Goal: Task Accomplishment & Management: Manage account settings

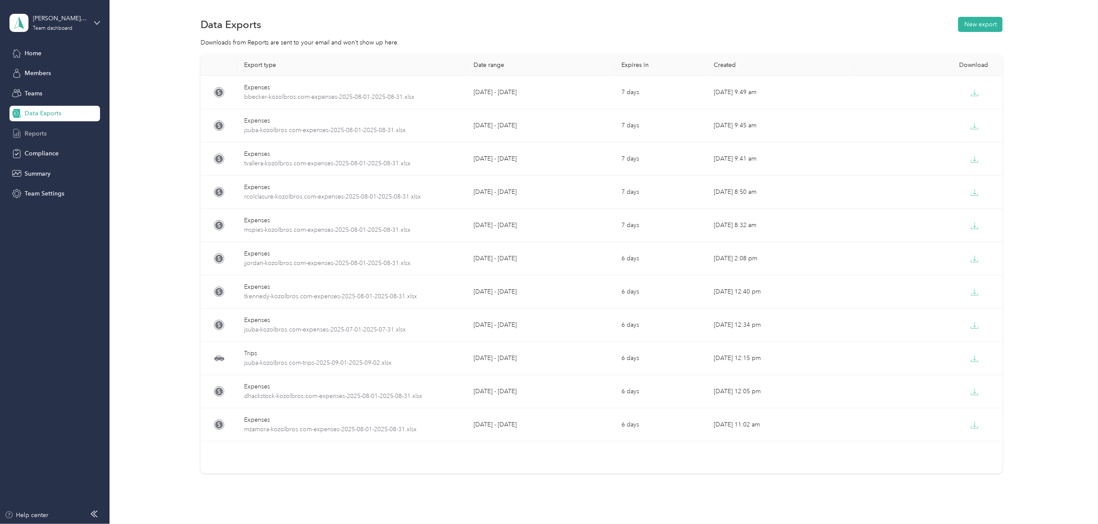
click at [35, 135] on span "Reports" at bounding box center [36, 133] width 22 height 9
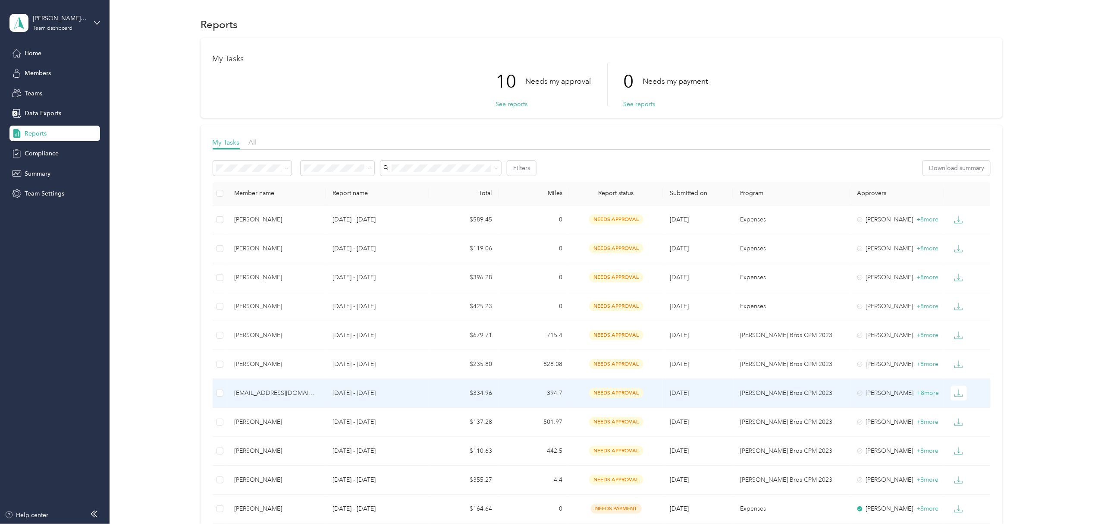
click at [223, 393] on td at bounding box center [220, 393] width 15 height 29
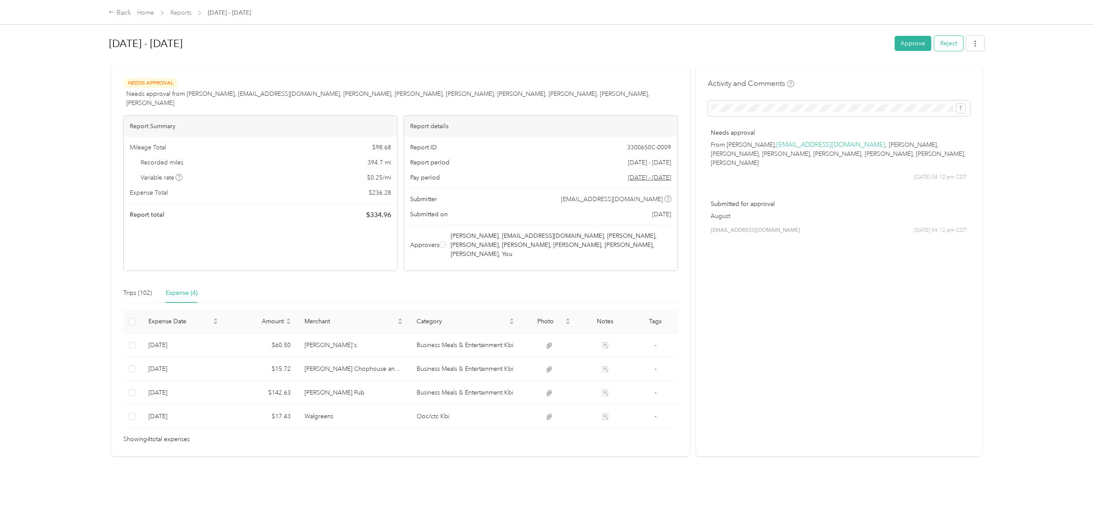
click at [942, 45] on button "Reject" at bounding box center [949, 43] width 29 height 15
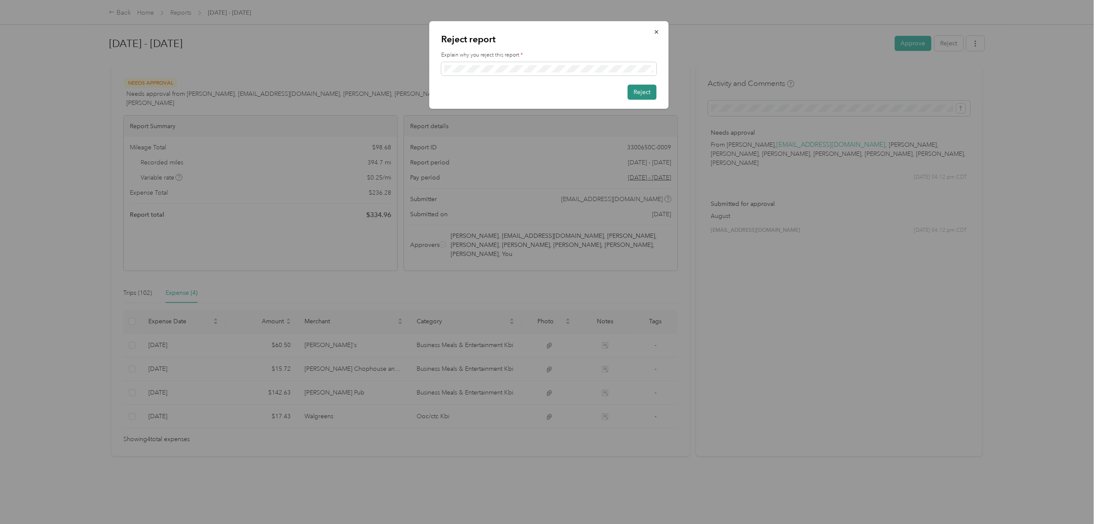
click at [648, 91] on button "Reject" at bounding box center [642, 92] width 29 height 15
click at [636, 88] on button "Reject" at bounding box center [642, 92] width 29 height 15
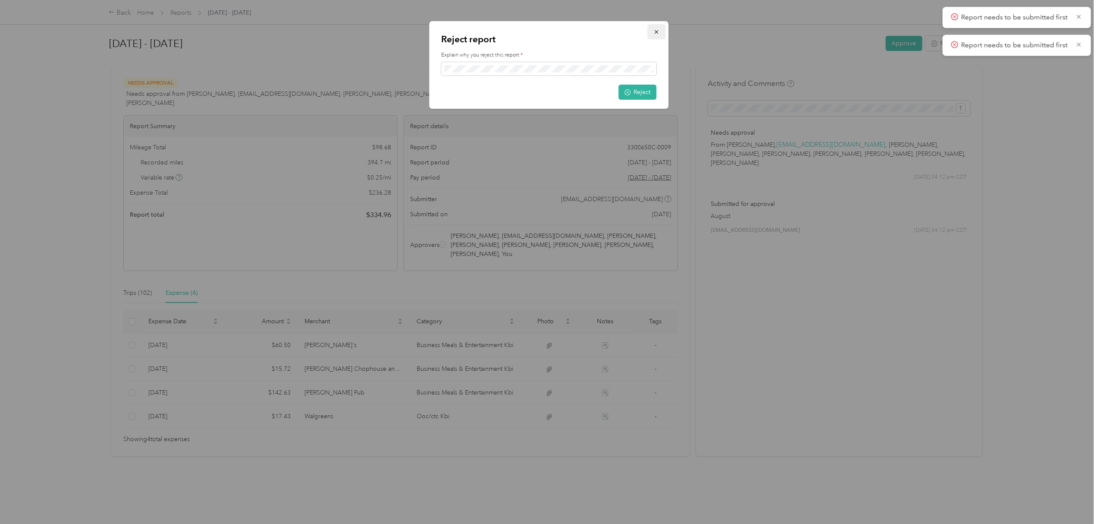
click at [657, 30] on icon "button" at bounding box center [657, 32] width 6 height 6
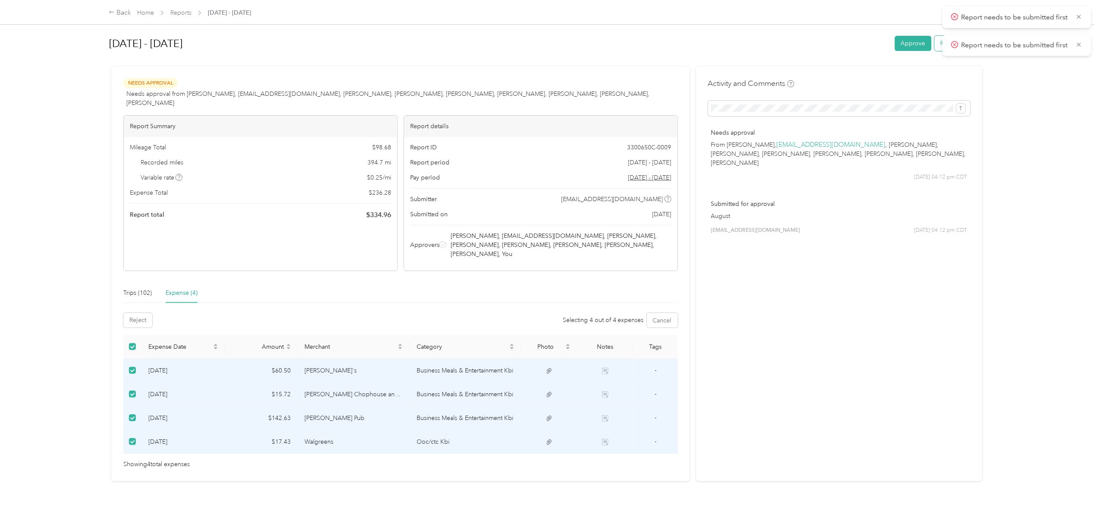
click at [937, 43] on button "Reject" at bounding box center [949, 43] width 29 height 15
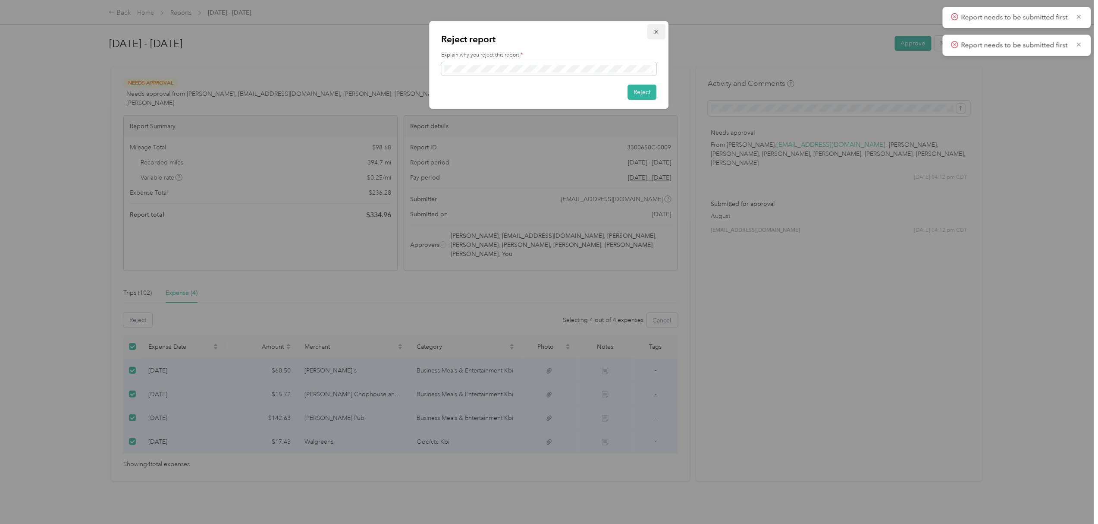
click at [656, 31] on icon "button" at bounding box center [656, 31] width 3 height 3
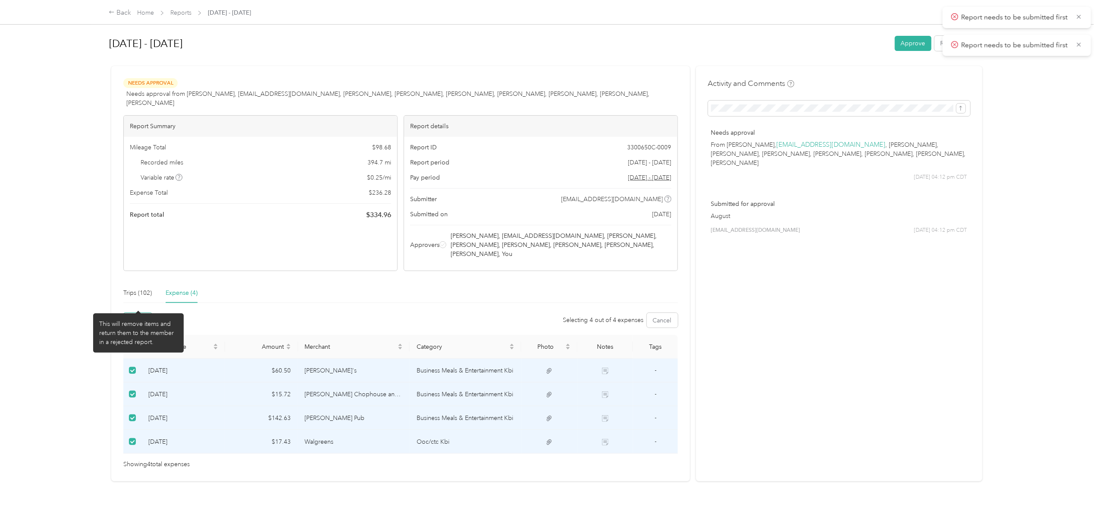
click at [141, 313] on button "Reject" at bounding box center [137, 320] width 29 height 15
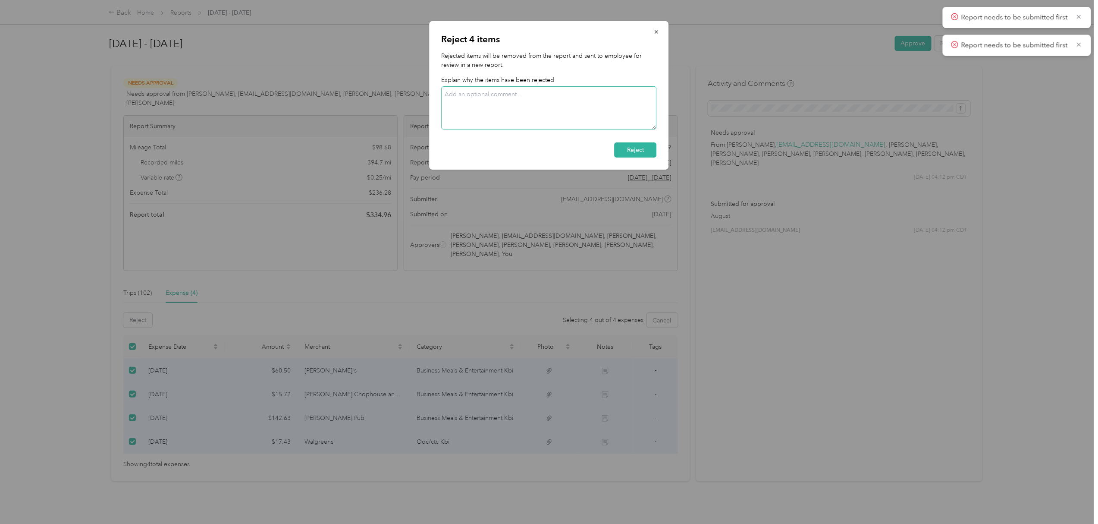
click at [471, 97] on textarea at bounding box center [549, 107] width 215 height 43
type textarea "Resubmit in date order, but exclude Walgreens receipt"
click at [642, 148] on button "Reject" at bounding box center [636, 149] width 42 height 15
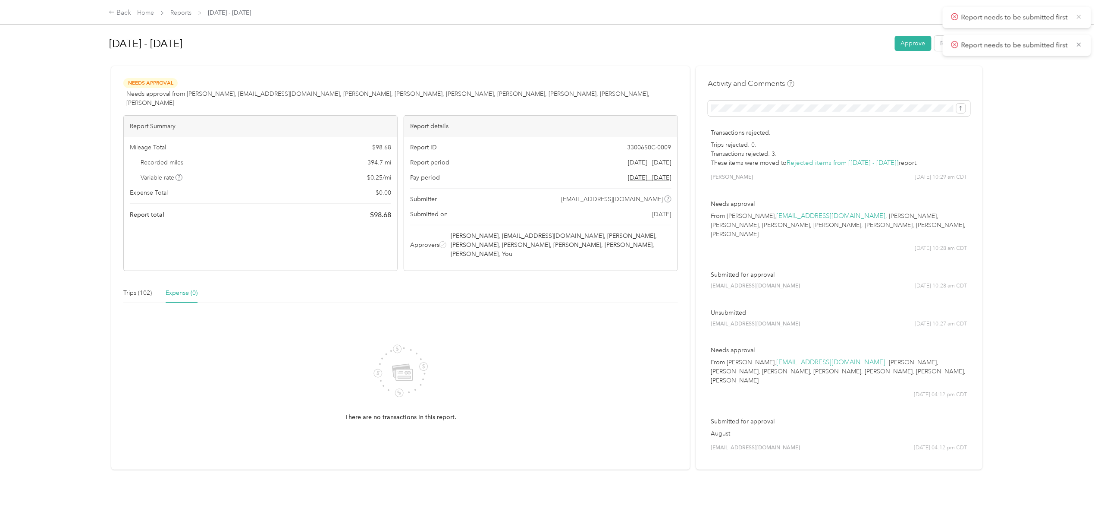
click at [1079, 16] on icon at bounding box center [1079, 17] width 7 height 8
click at [1080, 14] on icon at bounding box center [1079, 17] width 7 height 8
click at [150, 11] on link "Home" at bounding box center [145, 12] width 17 height 7
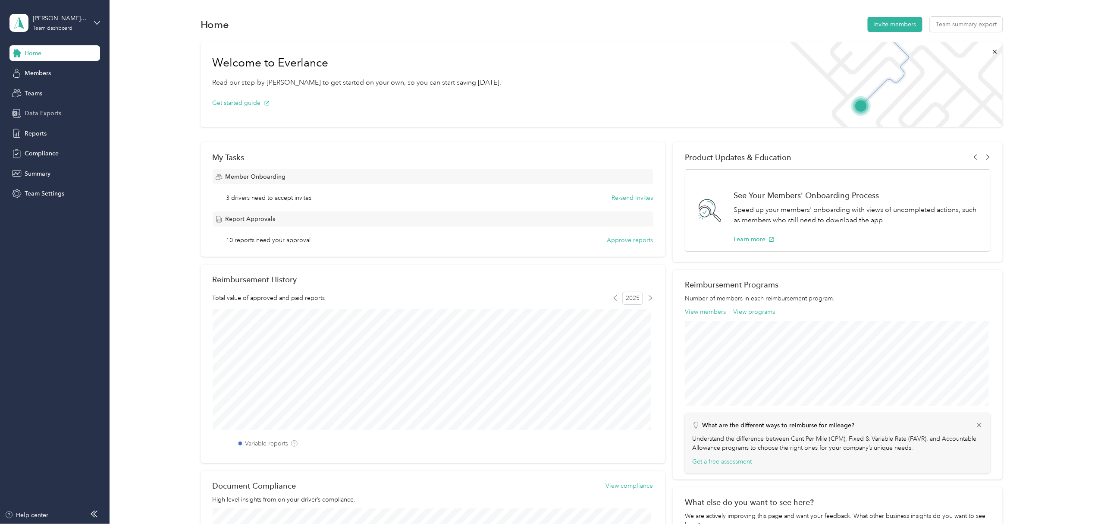
click at [45, 111] on span "Data Exports" at bounding box center [43, 113] width 37 height 9
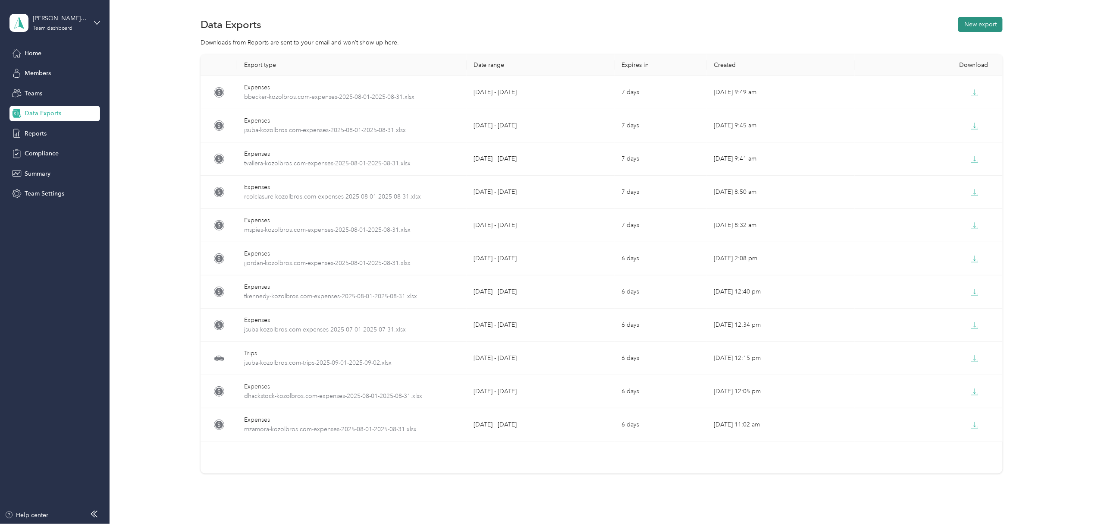
click at [983, 21] on button "New export" at bounding box center [981, 24] width 44 height 15
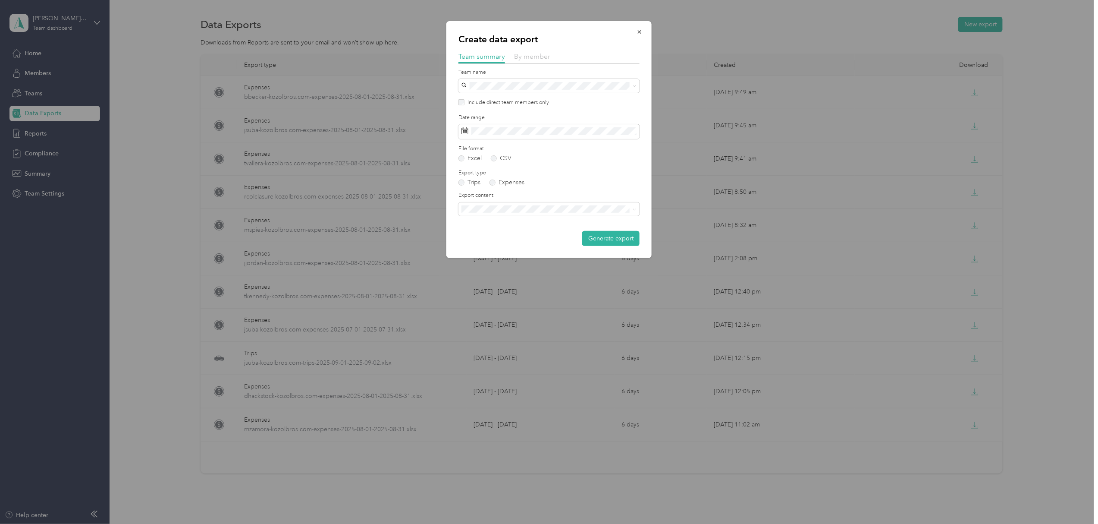
click at [532, 56] on span "By member" at bounding box center [532, 56] width 36 height 8
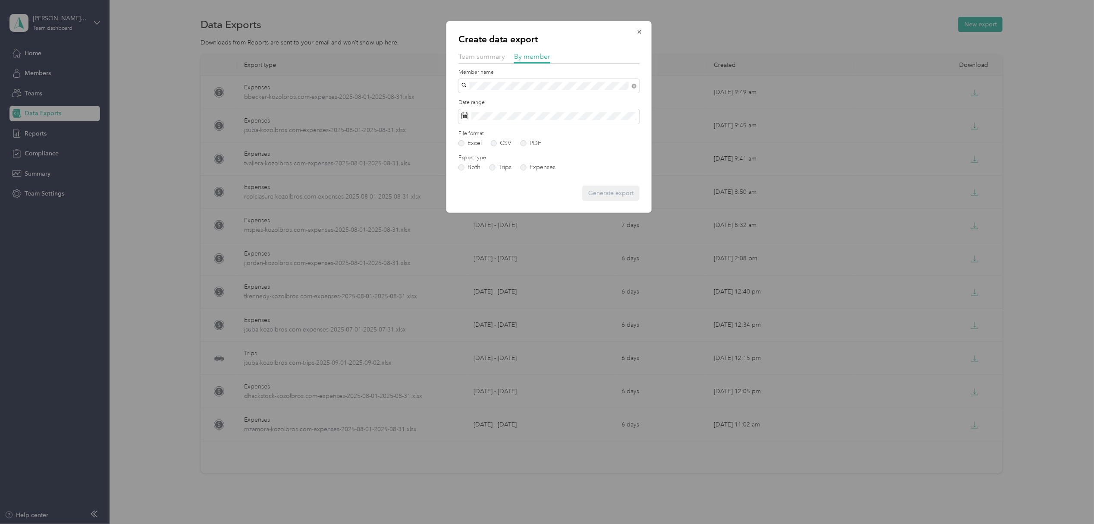
click at [501, 117] on li "[EMAIL_ADDRESS][DOMAIN_NAME]" at bounding box center [549, 116] width 181 height 15
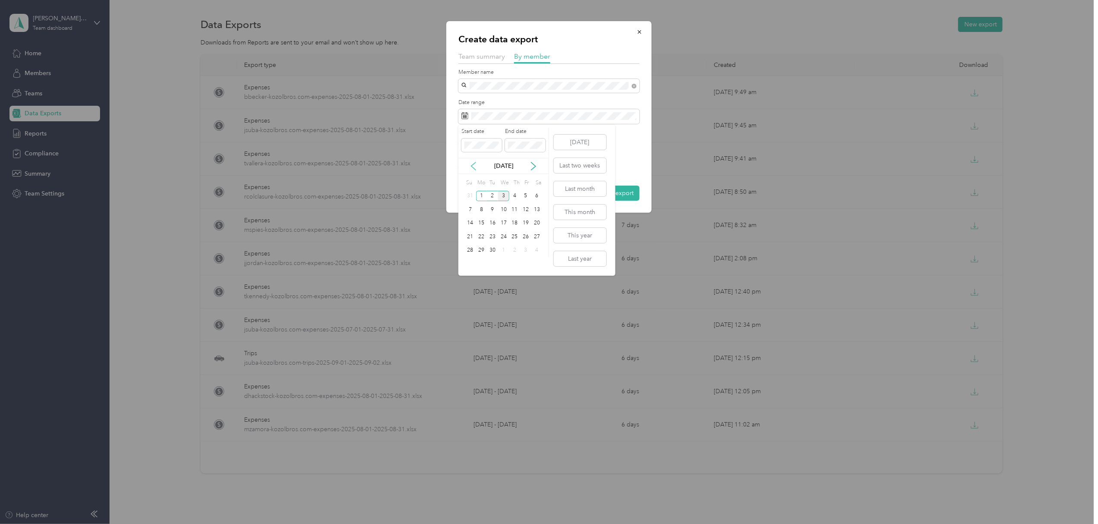
click at [473, 164] on icon at bounding box center [474, 166] width 4 height 8
click at [527, 191] on div "1" at bounding box center [525, 196] width 11 height 11
click at [469, 264] on div "31" at bounding box center [470, 263] width 11 height 11
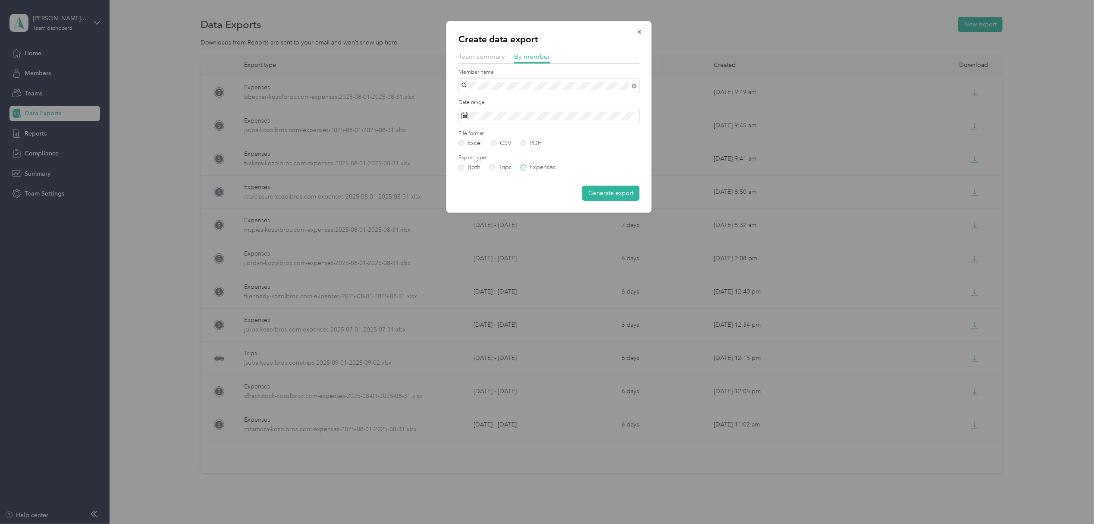
click at [525, 170] on label "Expenses" at bounding box center [538, 167] width 35 height 6
click at [599, 192] on button "Generate export" at bounding box center [610, 193] width 57 height 15
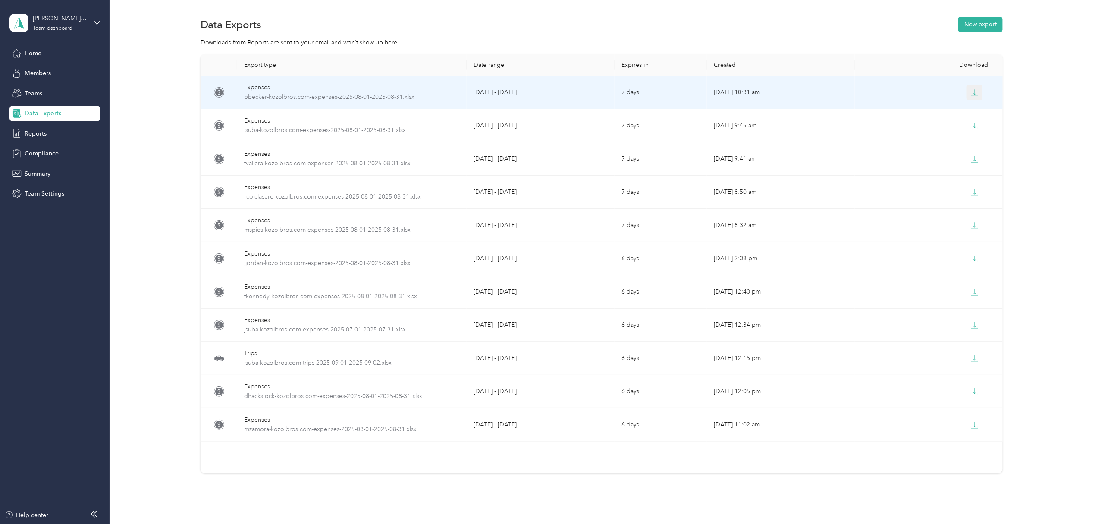
click at [971, 92] on icon "button" at bounding box center [975, 93] width 8 height 8
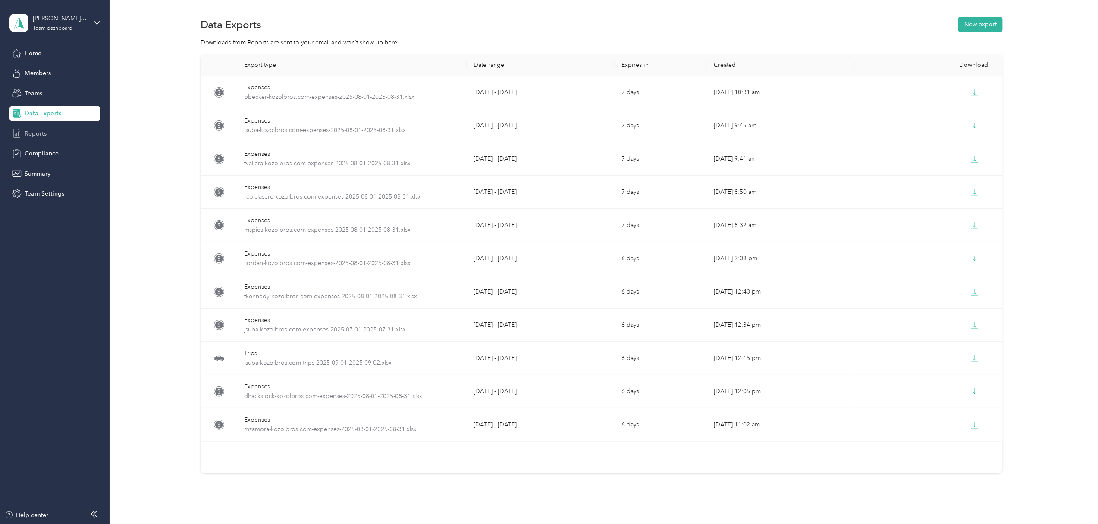
click at [40, 130] on span "Reports" at bounding box center [36, 133] width 22 height 9
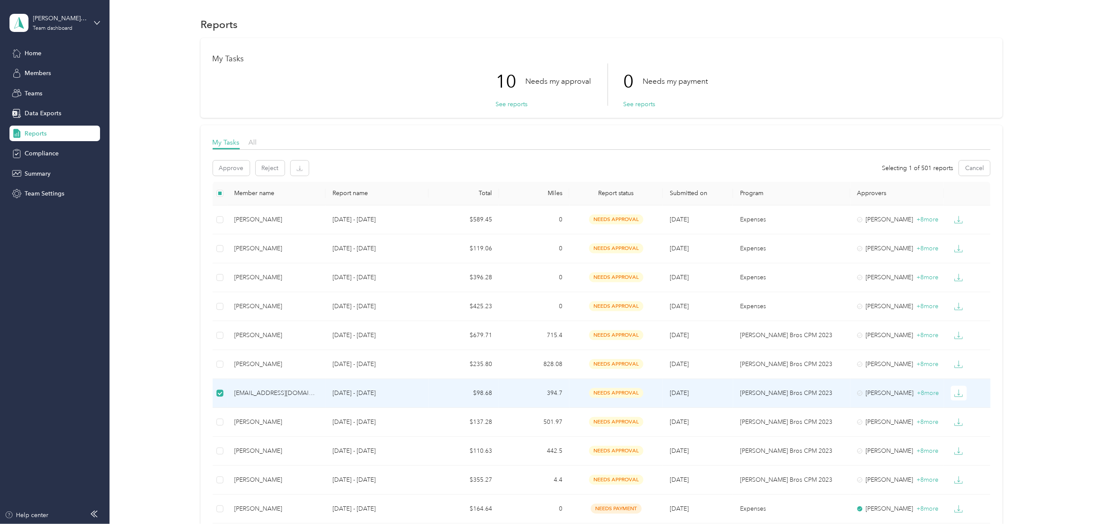
click at [243, 394] on div "bbecker@kozolbros.com" at bounding box center [276, 392] width 85 height 9
click at [356, 397] on p "[DATE] - [DATE]" at bounding box center [377, 392] width 89 height 9
click at [301, 398] on div "bbecker@kozolbros.com" at bounding box center [276, 392] width 85 height 9
click at [271, 396] on div "bbecker@kozolbros.com" at bounding box center [276, 392] width 85 height 9
drag, startPoint x: 184, startPoint y: 385, endPoint x: 220, endPoint y: 388, distance: 36.0
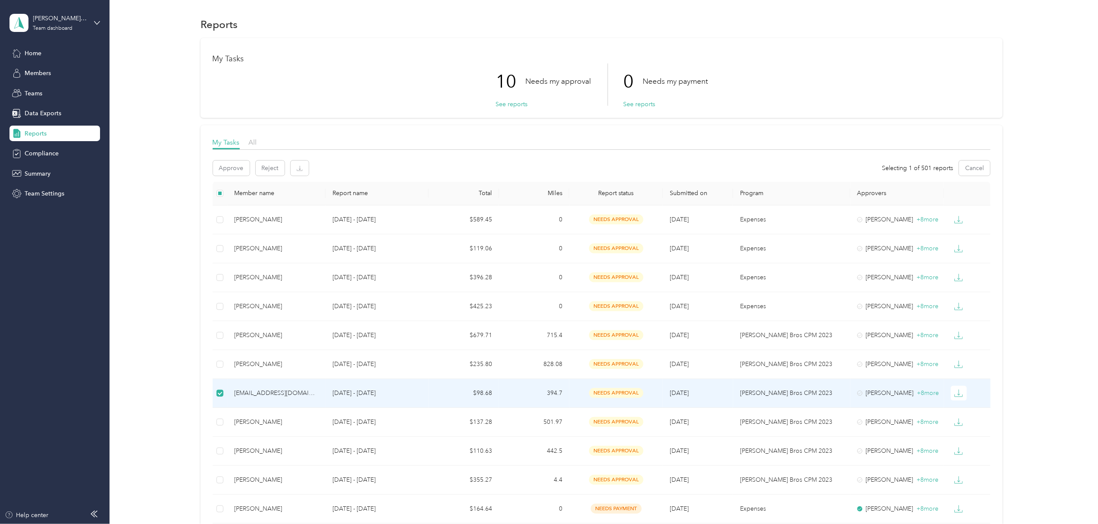
click at [185, 385] on div "My Tasks 10 Needs my approval See reports 0 Needs my payment See reports My Tas…" at bounding box center [601, 503] width 963 height 930
click at [352, 395] on p "[DATE] - [DATE]" at bounding box center [377, 392] width 89 height 9
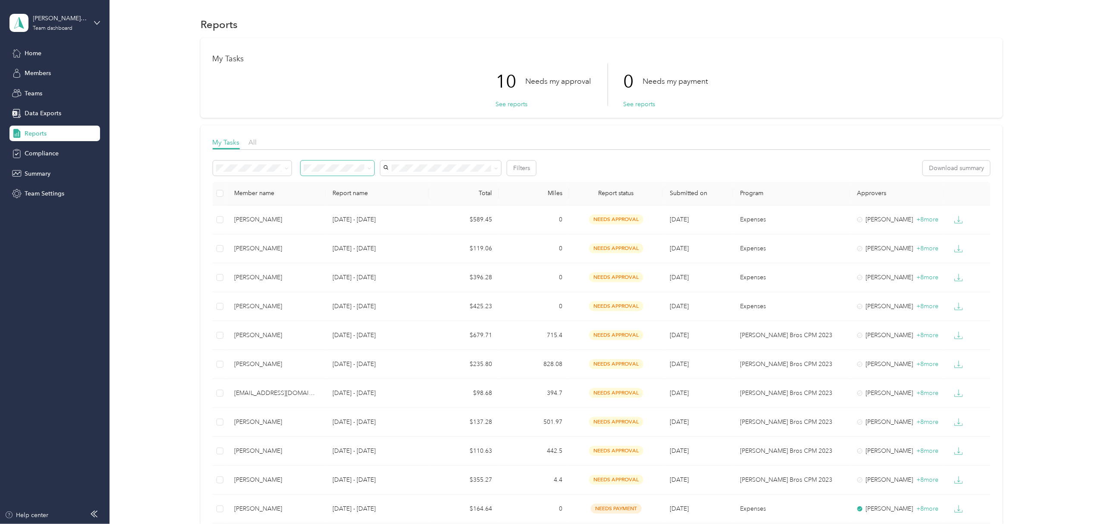
click at [368, 168] on icon at bounding box center [369, 168] width 3 height 2
click at [368, 168] on icon at bounding box center [370, 169] width 4 height 4
click at [285, 167] on icon at bounding box center [287, 169] width 4 height 4
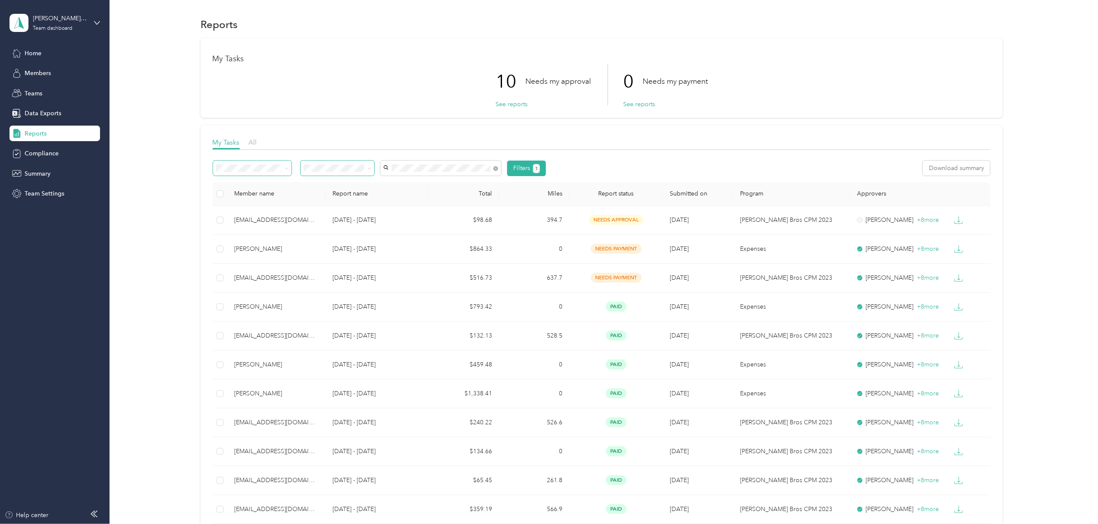
click at [424, 208] on li "bbecker@kozolbros.com" at bounding box center [440, 210] width 121 height 15
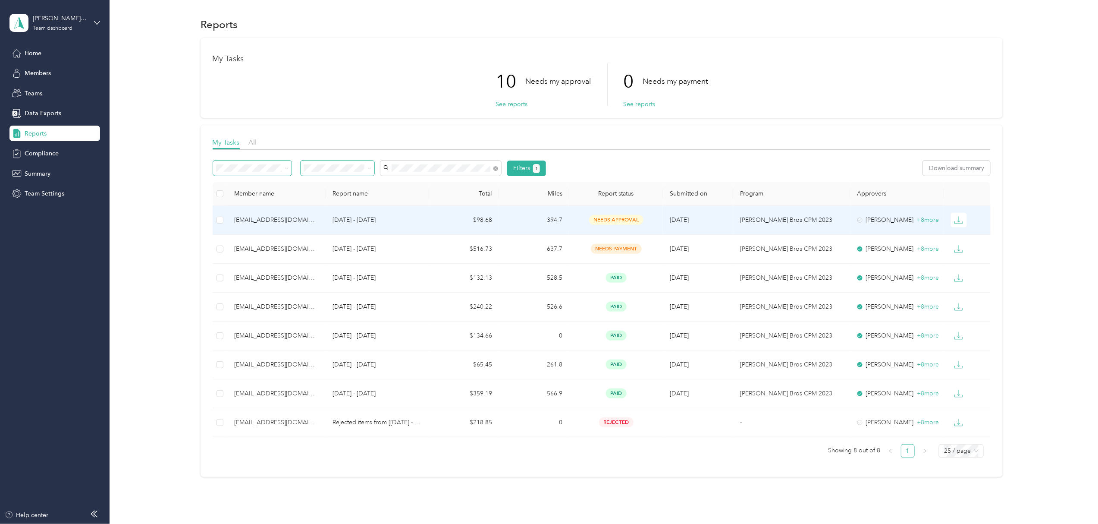
click at [247, 220] on div "bbecker@kozolbros.com" at bounding box center [276, 219] width 85 height 9
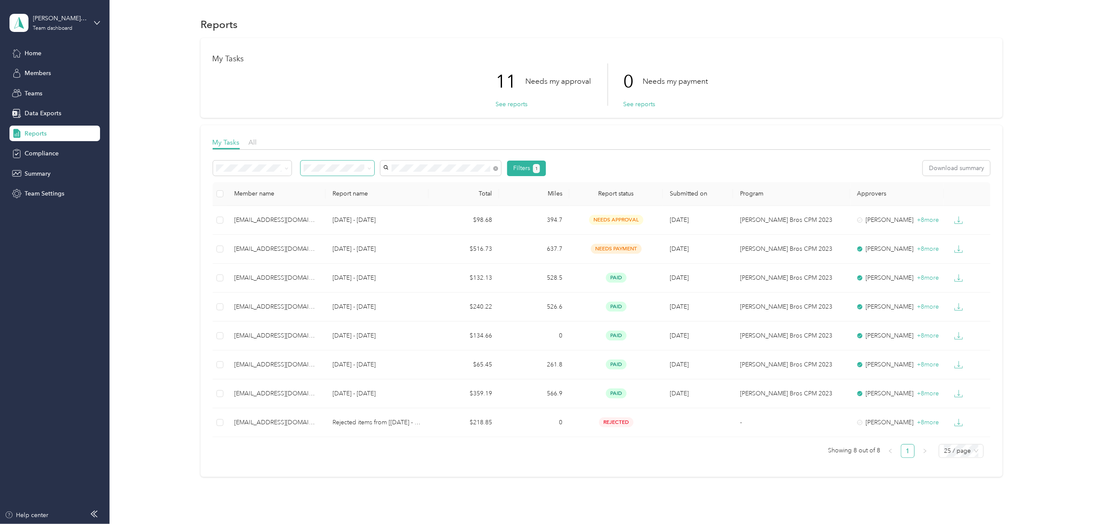
click at [368, 167] on icon at bounding box center [370, 169] width 4 height 4
click at [335, 245] on li "Rejected by me" at bounding box center [337, 244] width 74 height 15
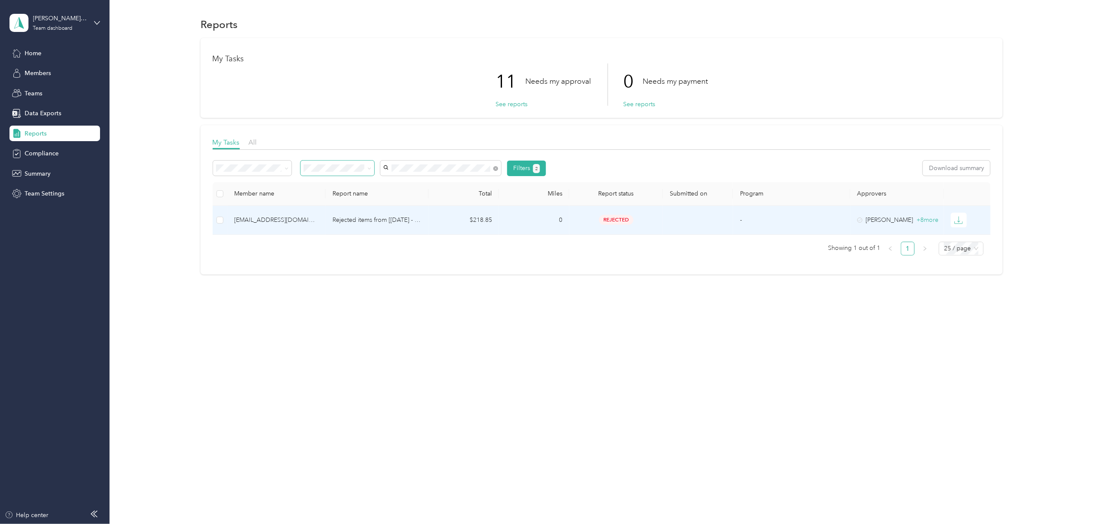
click at [247, 220] on div "bbecker@kozolbros.com" at bounding box center [276, 219] width 85 height 9
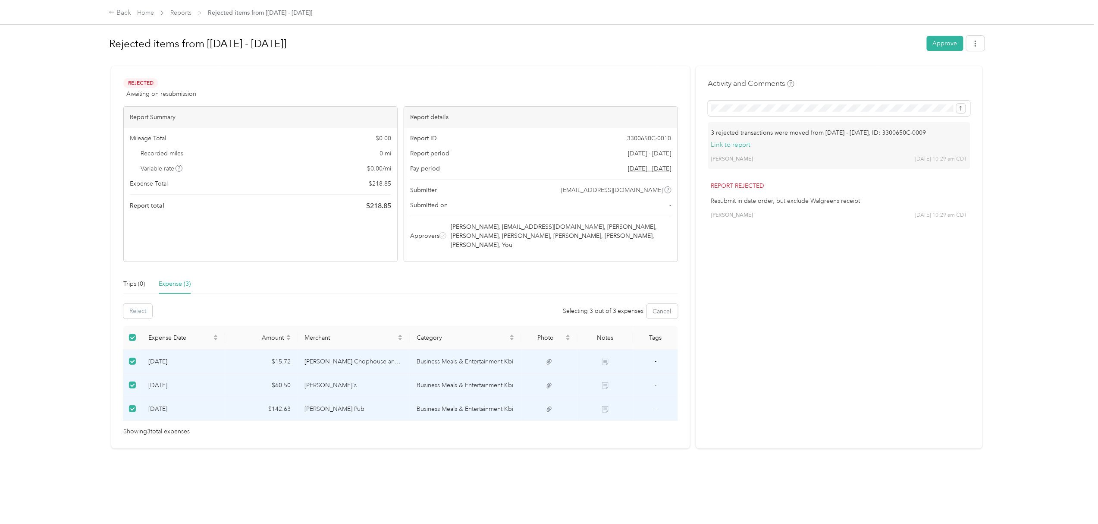
click at [228, 304] on div "Reject Selecting 3 out of 3 expenses Cancel" at bounding box center [400, 311] width 555 height 15
click at [656, 304] on button "Cancel" at bounding box center [662, 311] width 31 height 15
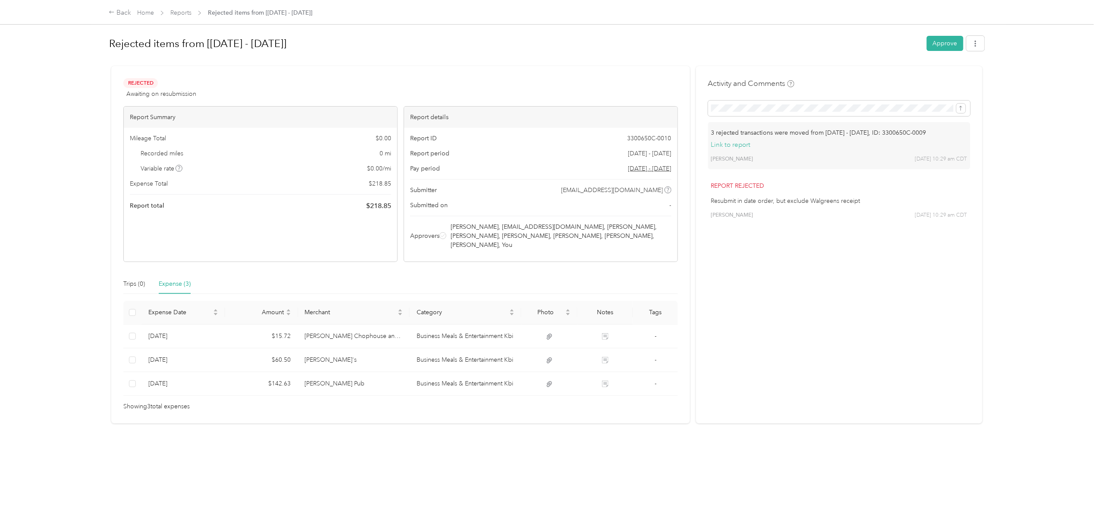
click at [732, 144] on link "Link to report" at bounding box center [731, 145] width 40 height 8
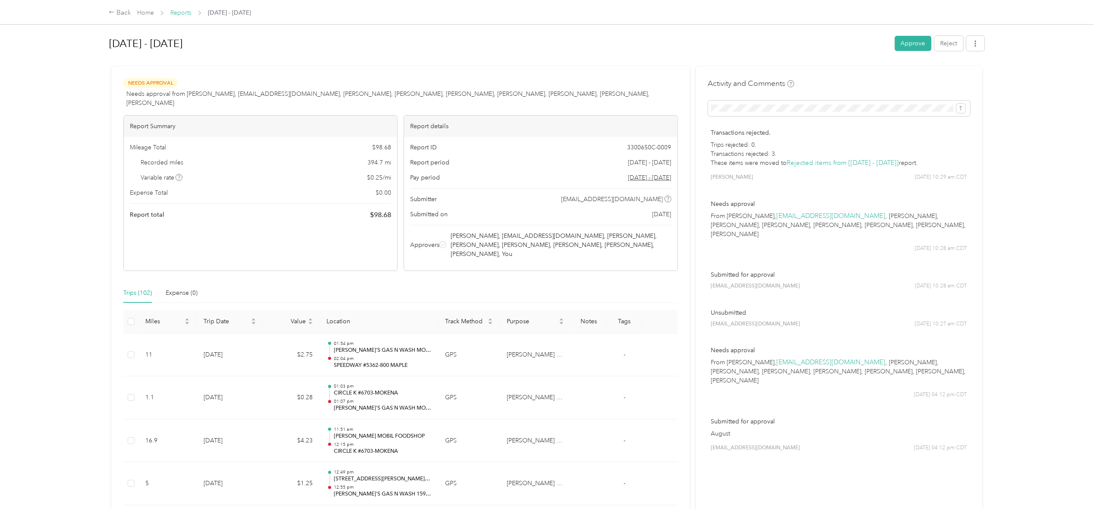
click at [183, 13] on link "Reports" at bounding box center [180, 12] width 21 height 7
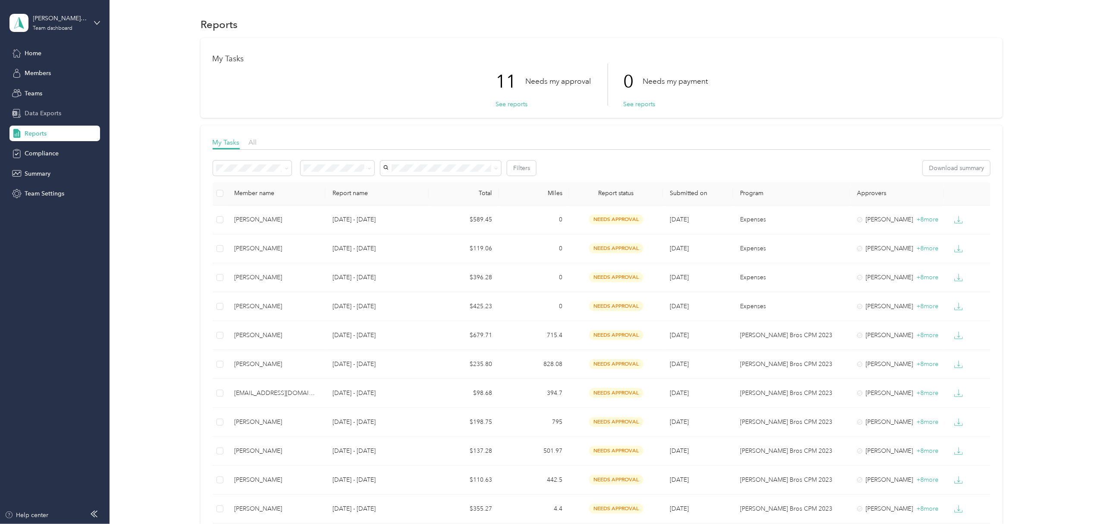
click at [45, 110] on span "Data Exports" at bounding box center [43, 113] width 37 height 9
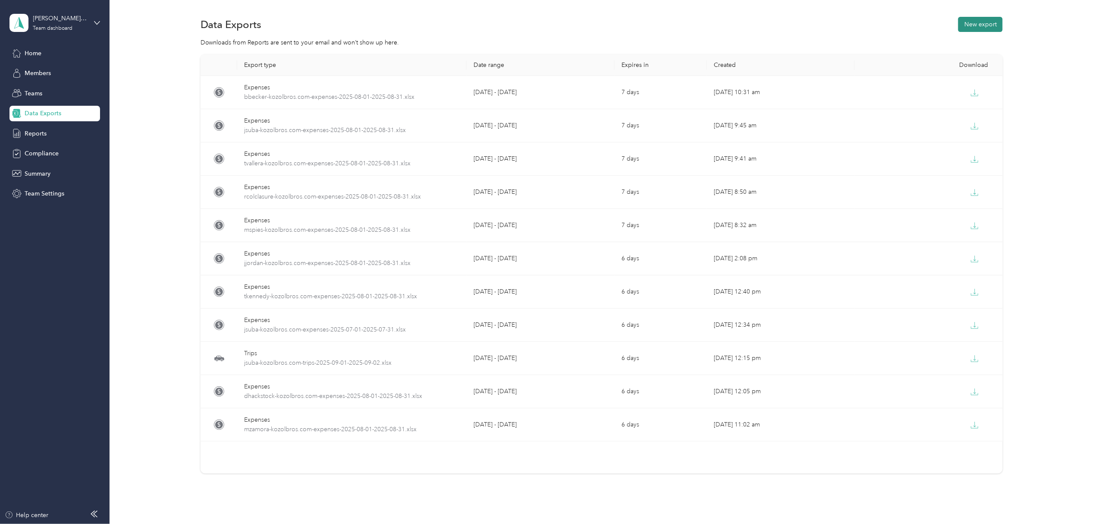
click at [987, 25] on button "New export" at bounding box center [981, 24] width 44 height 15
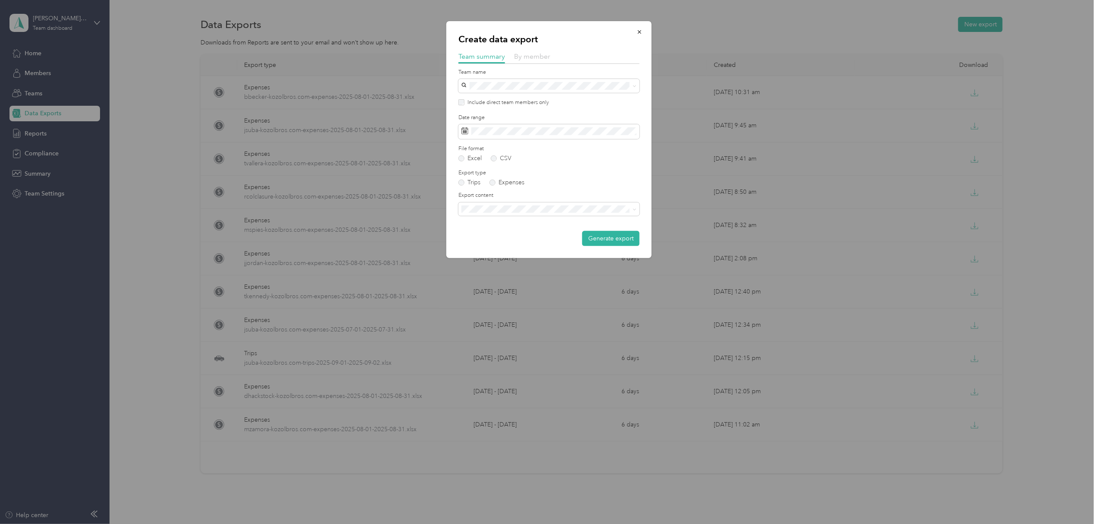
click at [536, 60] on span "By member" at bounding box center [532, 56] width 36 height 8
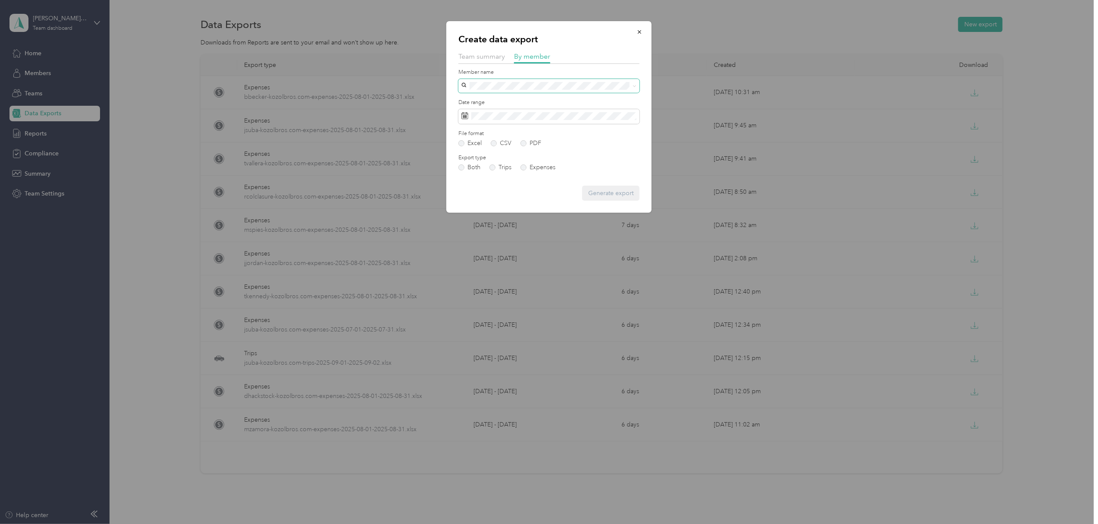
click at [510, 80] on span at bounding box center [549, 86] width 181 height 14
click at [518, 114] on div "[PERSON_NAME]" at bounding box center [549, 112] width 169 height 9
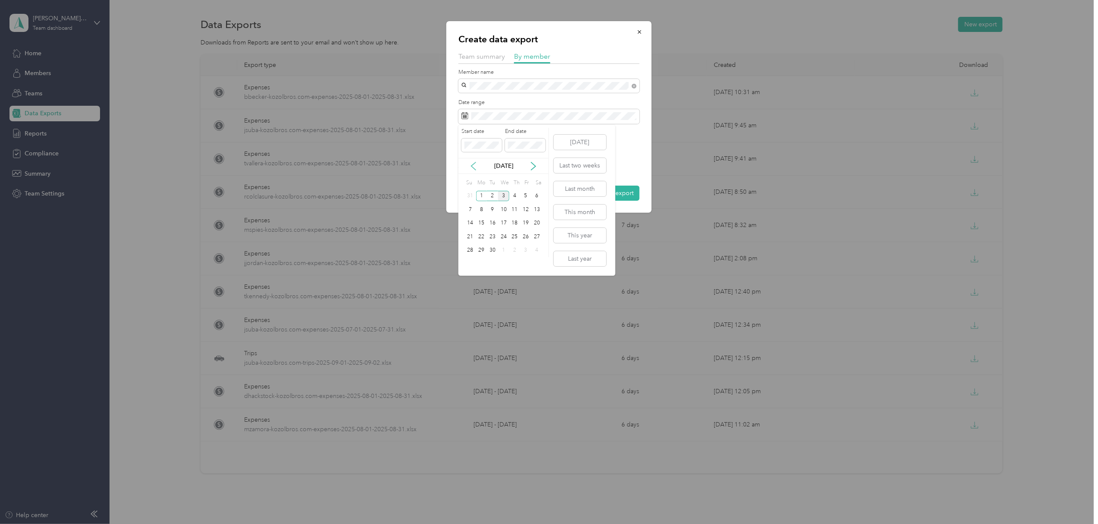
click at [473, 164] on icon at bounding box center [474, 166] width 4 height 8
click at [526, 198] on div "1" at bounding box center [525, 196] width 11 height 11
click at [468, 263] on div "31" at bounding box center [470, 263] width 11 height 11
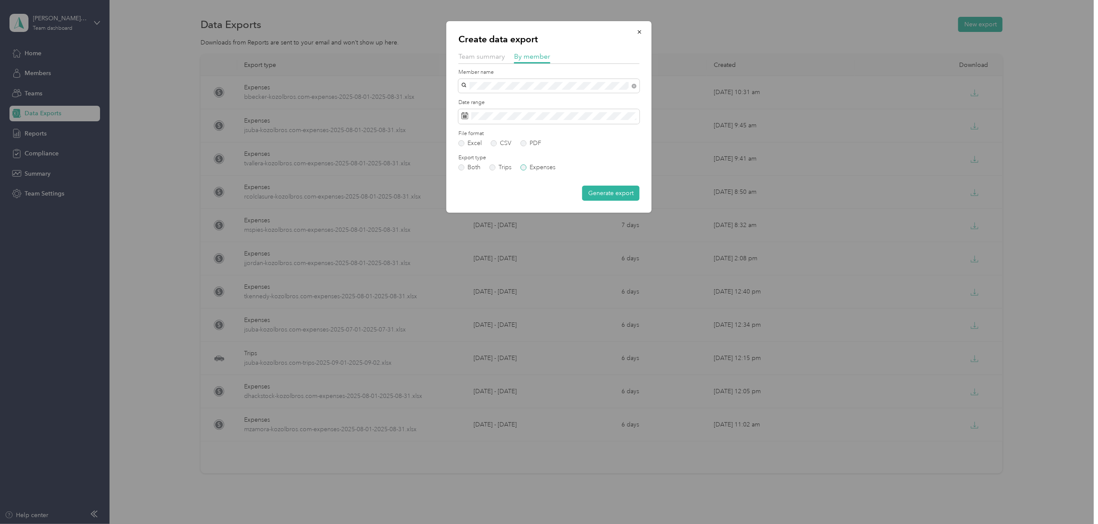
click at [524, 170] on label "Expenses" at bounding box center [538, 167] width 35 height 6
click at [610, 192] on button "Generate export" at bounding box center [610, 193] width 57 height 15
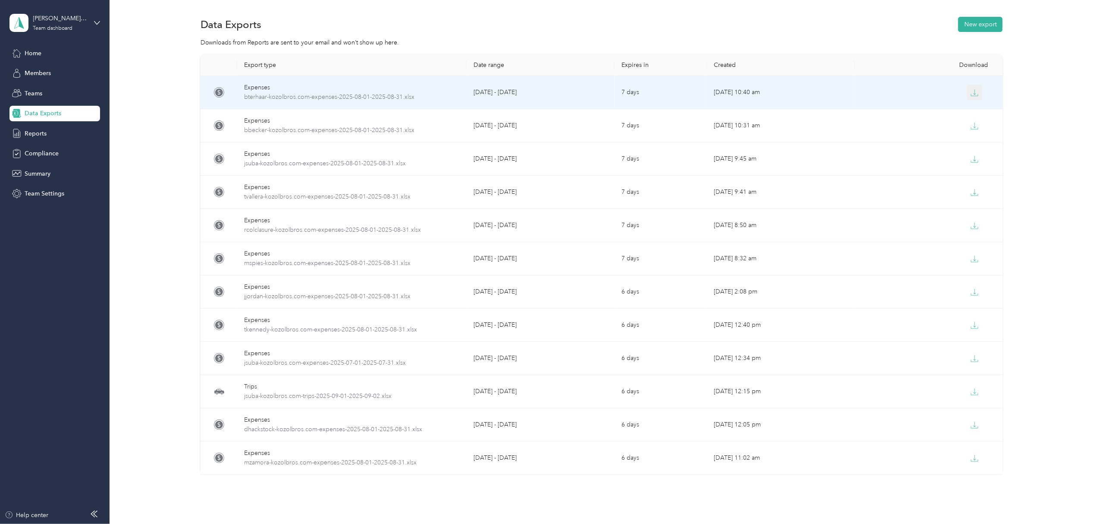
click at [971, 85] on button "button" at bounding box center [975, 93] width 16 height 16
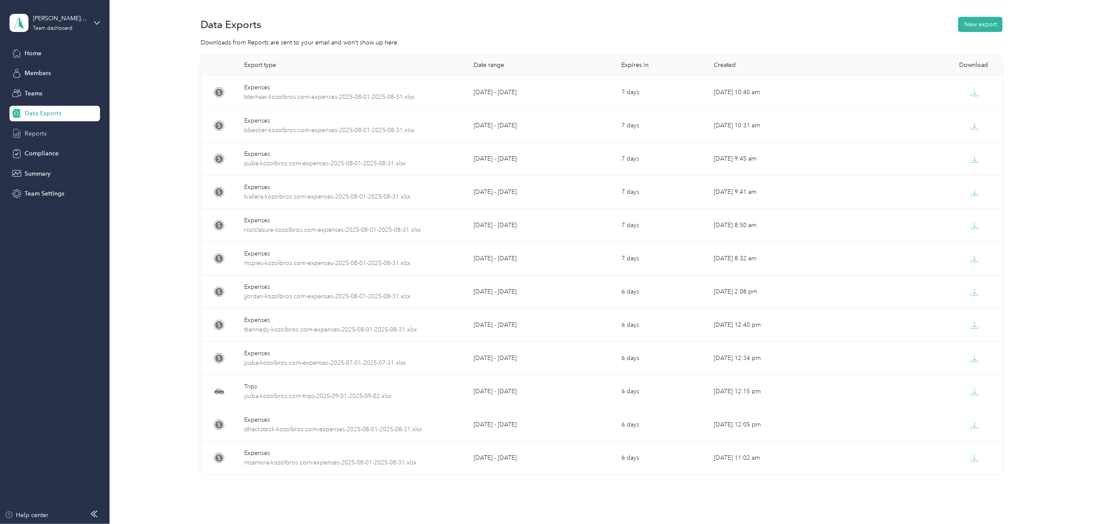
click at [41, 132] on span "Reports" at bounding box center [36, 133] width 22 height 9
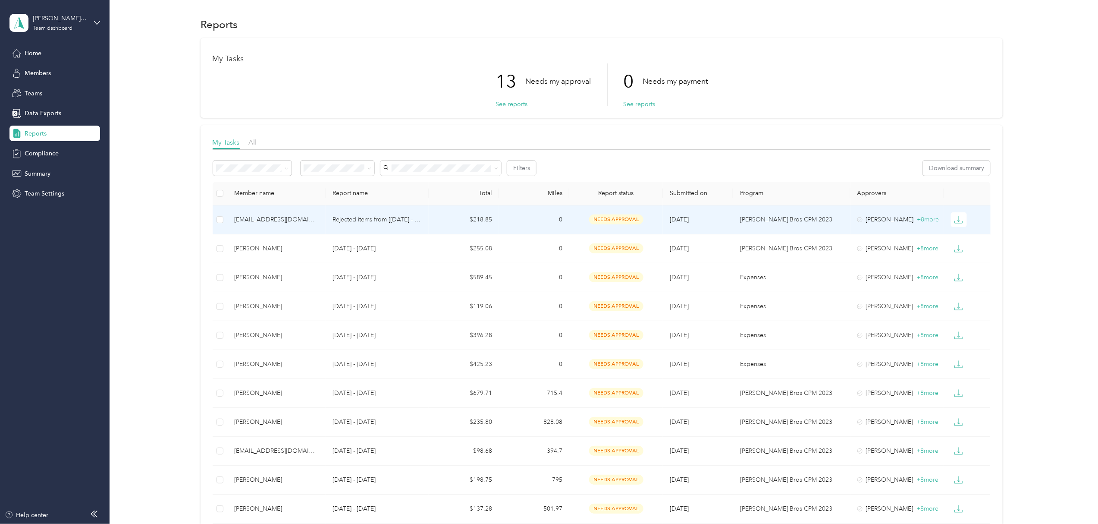
click at [247, 220] on div "[EMAIL_ADDRESS][DOMAIN_NAME]" at bounding box center [276, 219] width 85 height 9
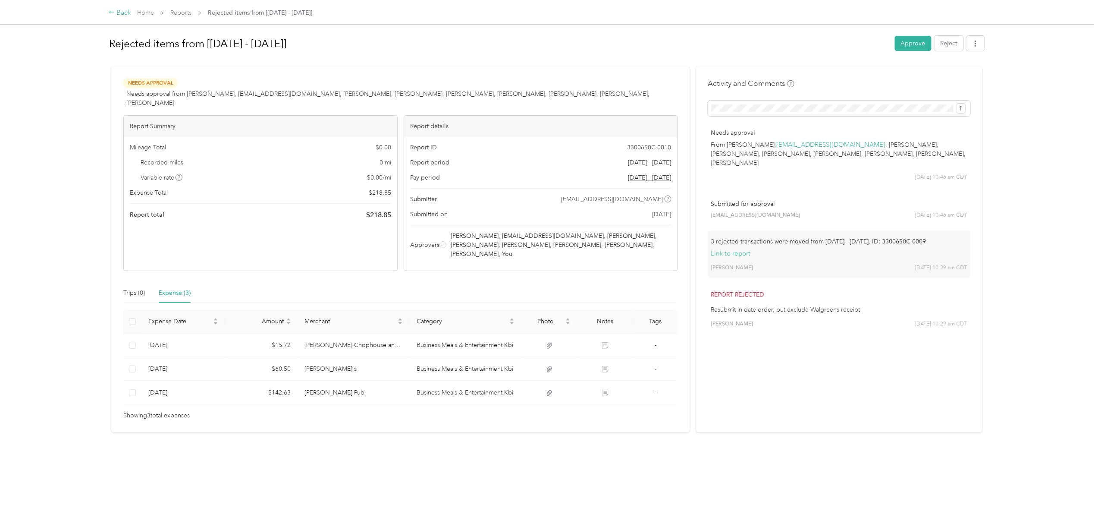
click at [123, 10] on div "Back" at bounding box center [120, 13] width 22 height 10
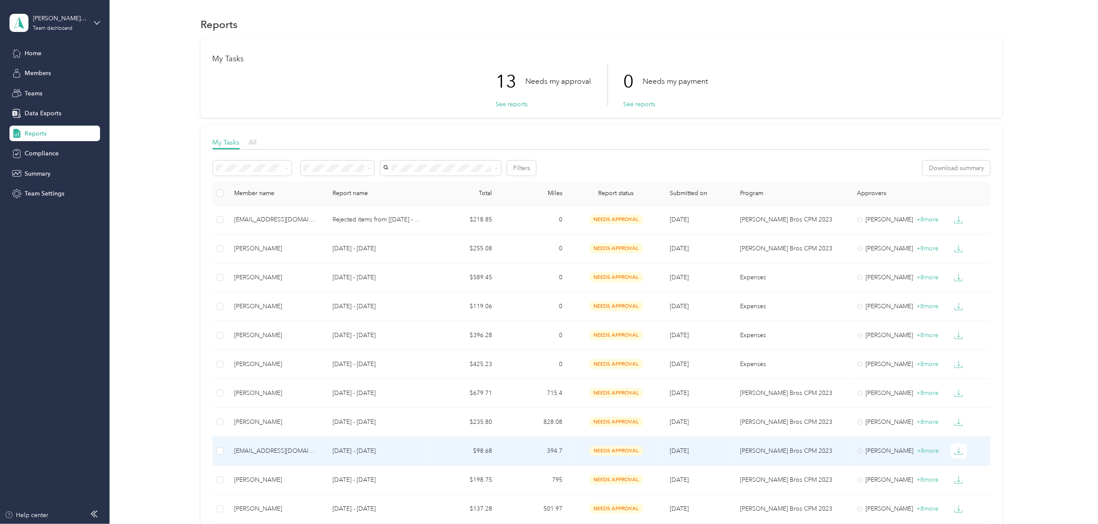
click at [275, 450] on div "[EMAIL_ADDRESS][DOMAIN_NAME]" at bounding box center [276, 450] width 85 height 9
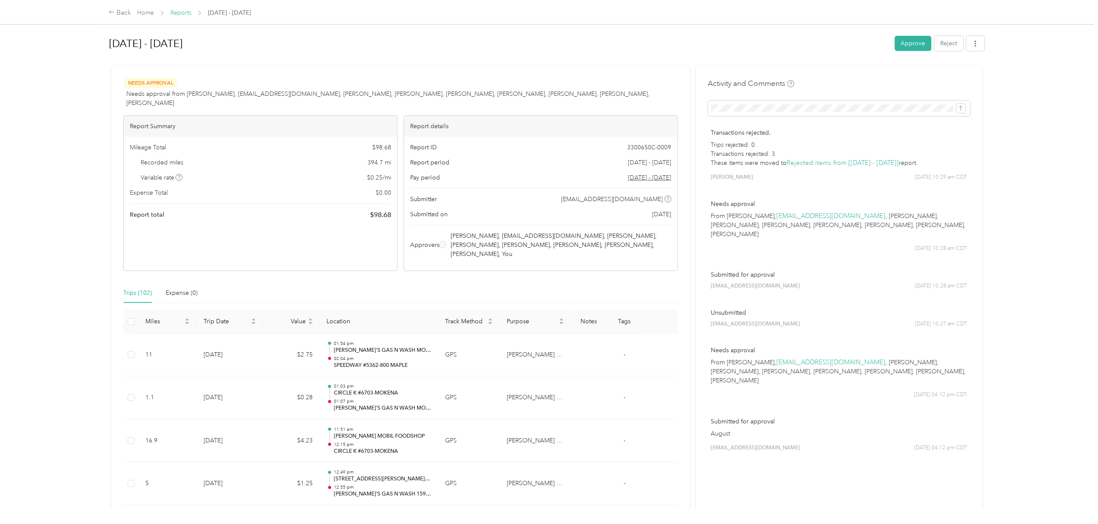
click at [182, 11] on link "Reports" at bounding box center [180, 12] width 21 height 7
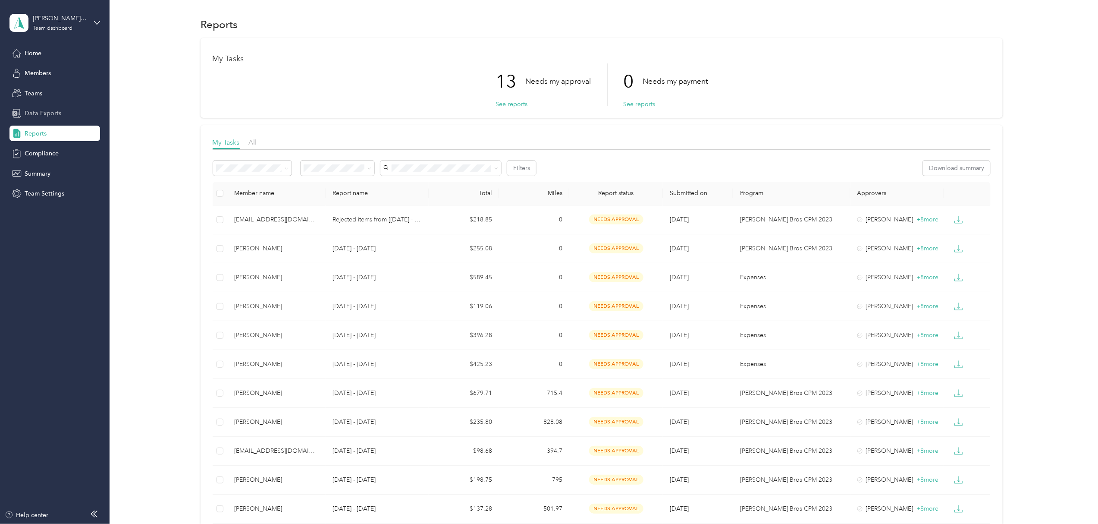
click at [32, 110] on span "Data Exports" at bounding box center [43, 113] width 37 height 9
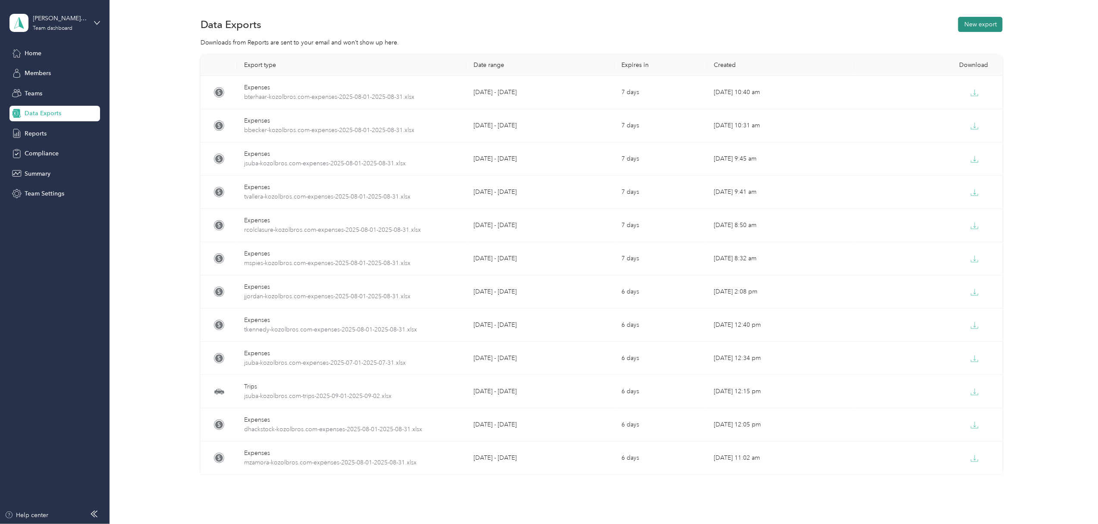
click at [978, 23] on button "New export" at bounding box center [981, 24] width 44 height 15
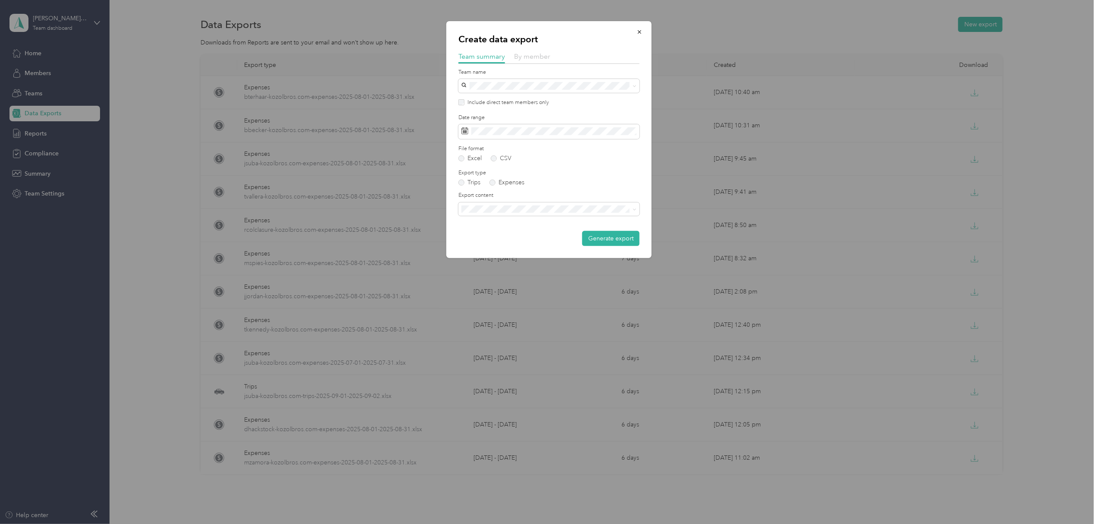
click at [530, 54] on span "By member" at bounding box center [532, 56] width 36 height 8
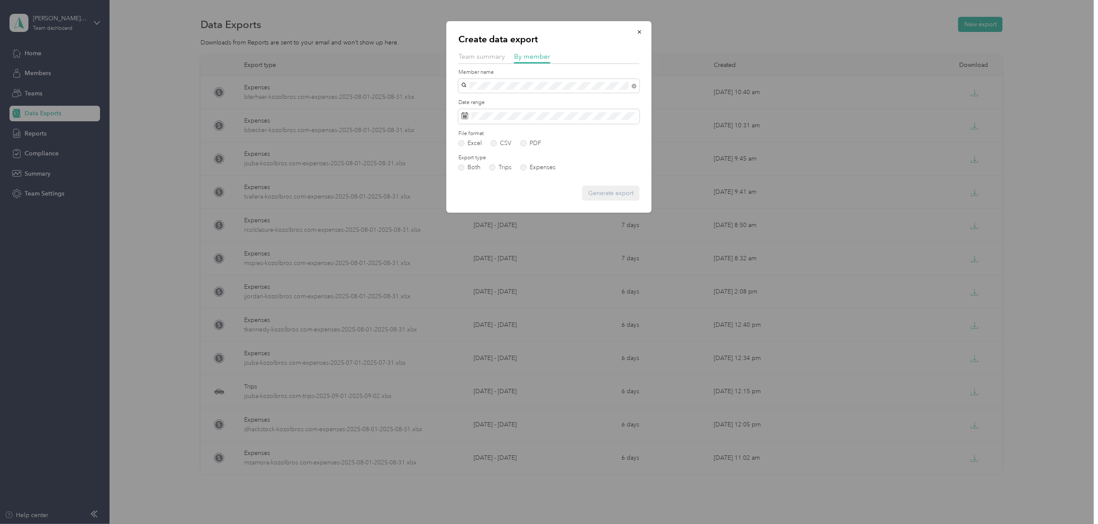
click at [488, 114] on span "[EMAIL_ADDRESS][DOMAIN_NAME]" at bounding box center [516, 112] width 102 height 7
click at [525, 165] on label "Expenses" at bounding box center [538, 167] width 35 height 6
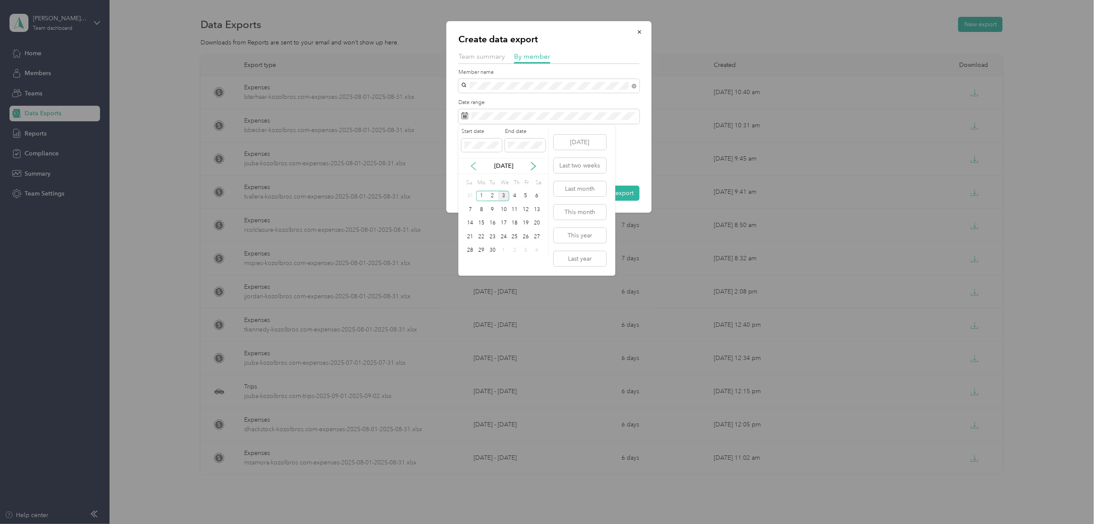
click at [471, 162] on icon at bounding box center [473, 166] width 9 height 9
click at [528, 196] on div "1" at bounding box center [525, 196] width 11 height 11
click at [469, 264] on div "31" at bounding box center [470, 263] width 11 height 11
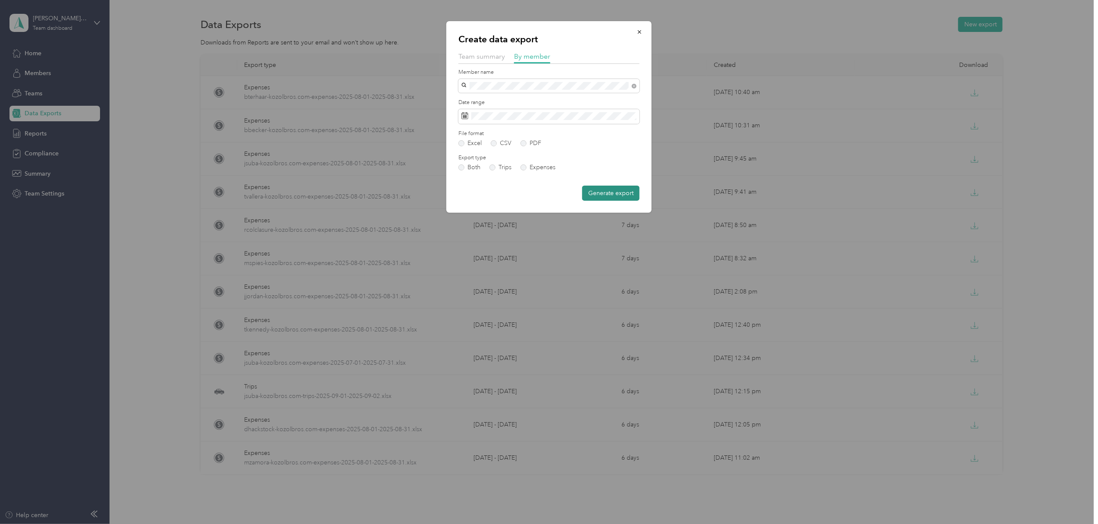
click at [623, 194] on button "Generate export" at bounding box center [610, 193] width 57 height 15
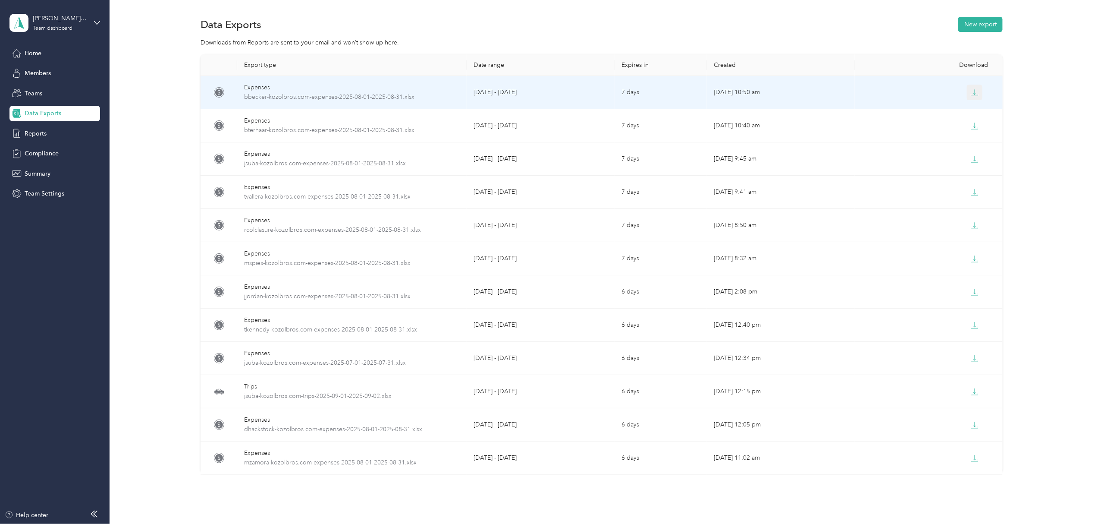
click at [971, 94] on icon "button" at bounding box center [975, 93] width 8 height 8
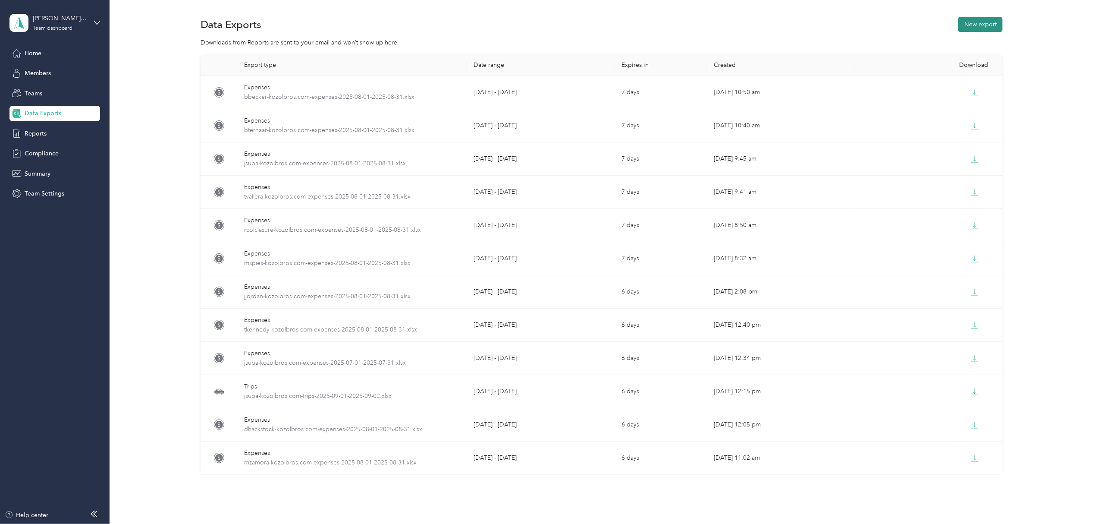
click at [972, 23] on button "New export" at bounding box center [981, 24] width 44 height 15
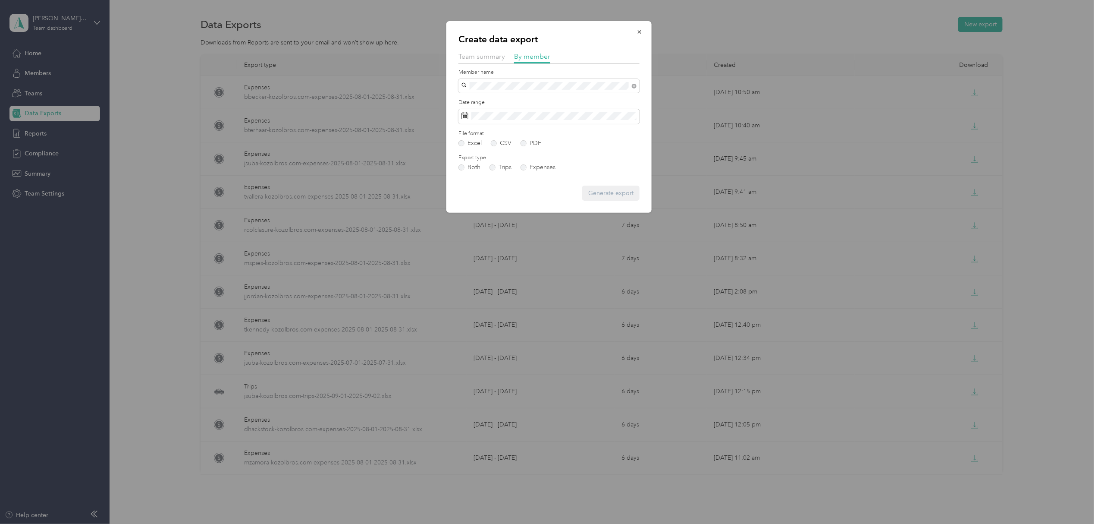
click at [491, 116] on li "Trevon W. Jacobi" at bounding box center [549, 111] width 181 height 15
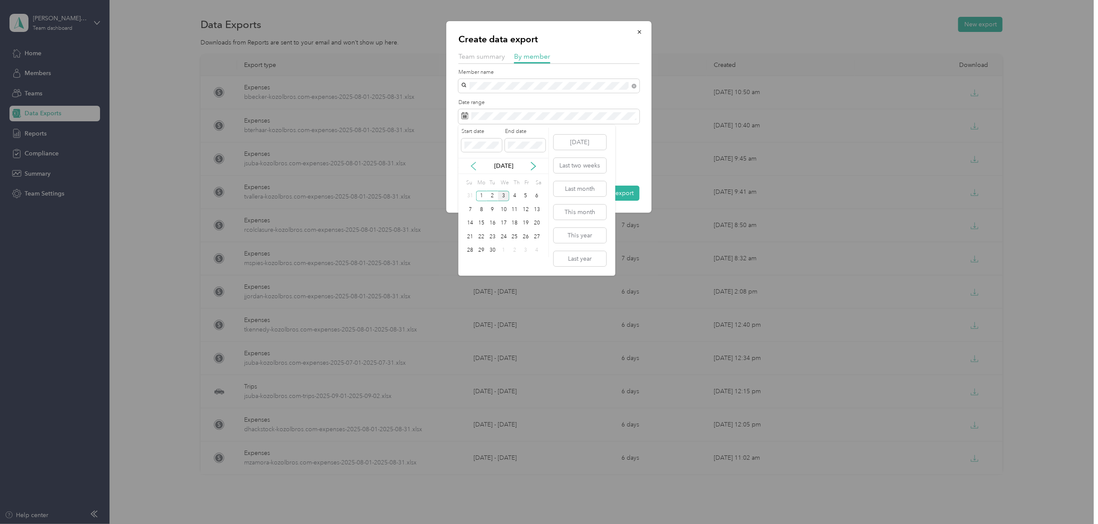
click at [475, 164] on icon at bounding box center [473, 166] width 9 height 9
click at [523, 196] on div "1" at bounding box center [525, 196] width 11 height 11
click at [473, 263] on div "31" at bounding box center [470, 263] width 11 height 11
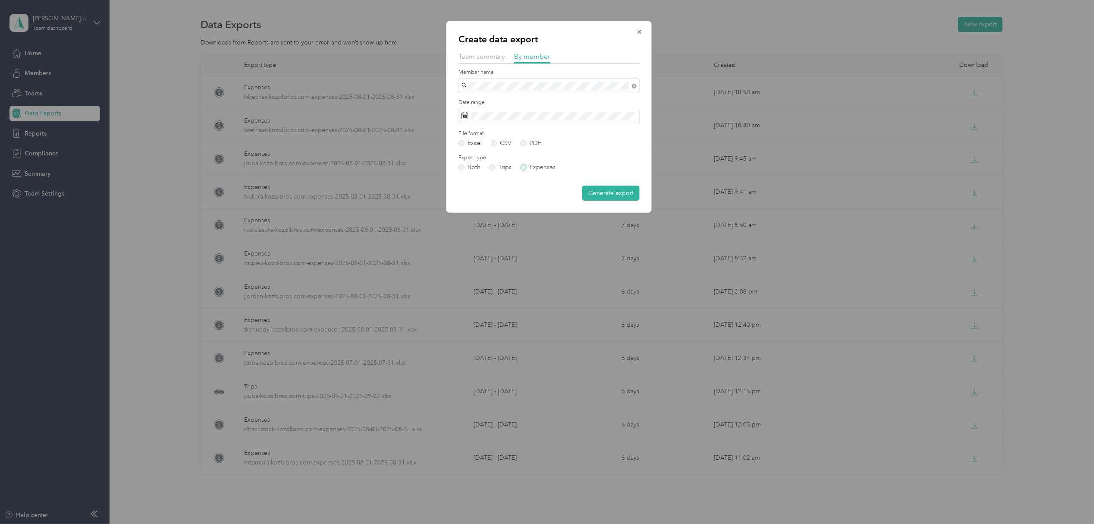
click at [524, 170] on label "Expenses" at bounding box center [538, 167] width 35 height 6
click at [605, 194] on button "Generate export" at bounding box center [610, 193] width 57 height 15
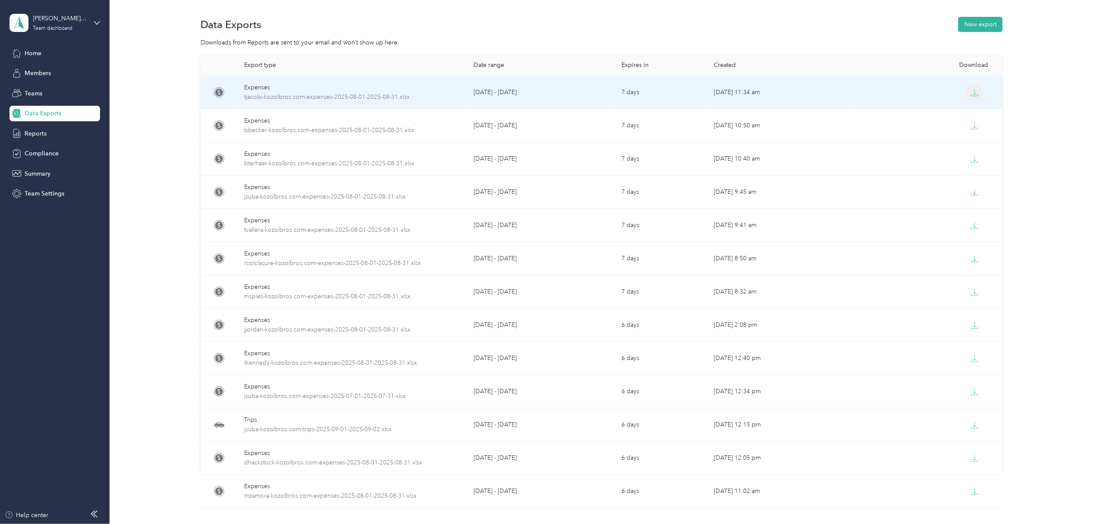
click at [967, 92] on button "button" at bounding box center [975, 93] width 16 height 16
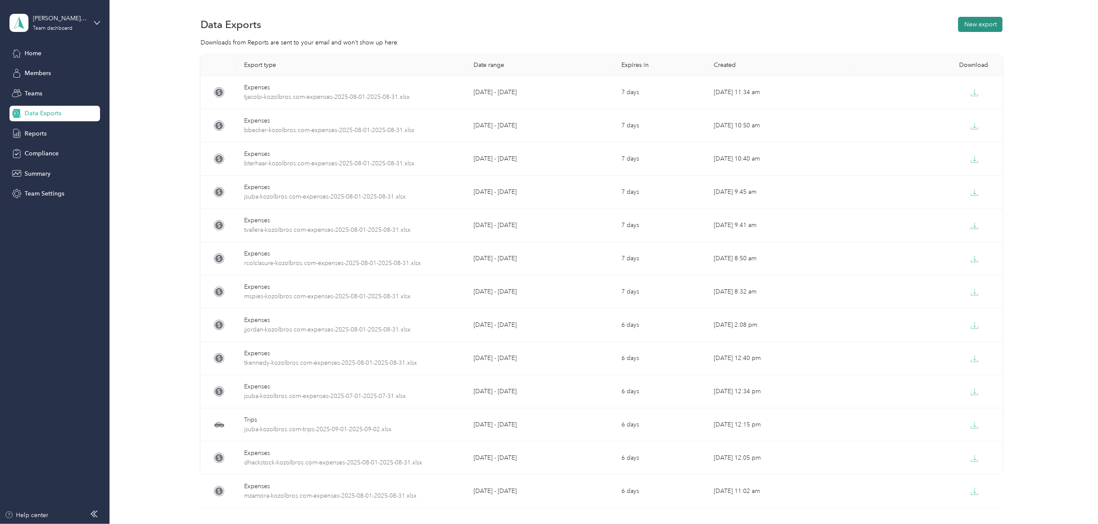
click at [979, 21] on button "New export" at bounding box center [981, 24] width 44 height 15
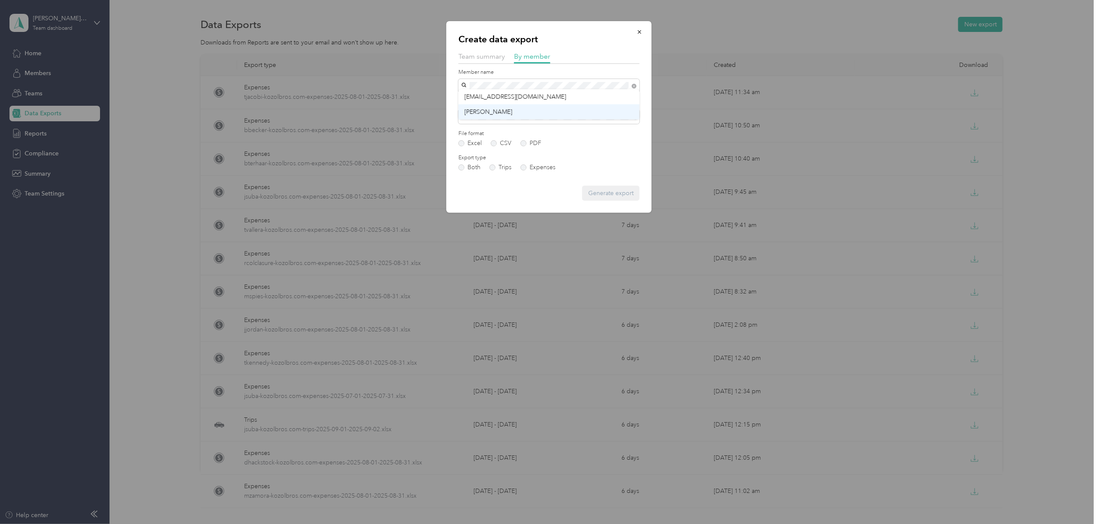
click at [510, 113] on div "Kristin L. Barth" at bounding box center [549, 111] width 169 height 9
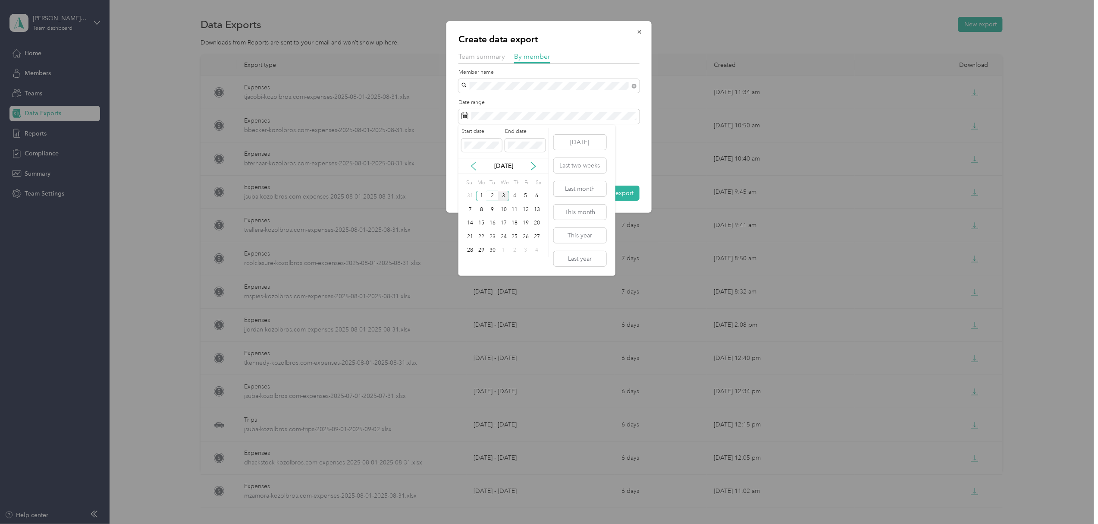
click at [473, 166] on icon at bounding box center [473, 166] width 9 height 9
click at [522, 191] on div "1" at bounding box center [525, 196] width 11 height 11
click at [473, 266] on div "31" at bounding box center [470, 263] width 11 height 11
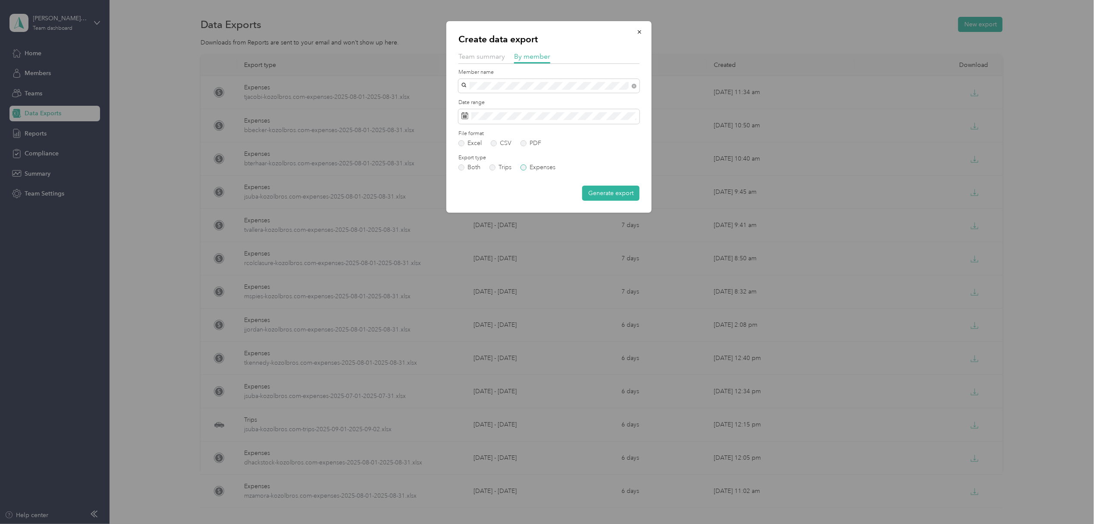
click at [524, 166] on label "Expenses" at bounding box center [538, 167] width 35 height 6
click at [618, 192] on button "Generate export" at bounding box center [610, 193] width 57 height 15
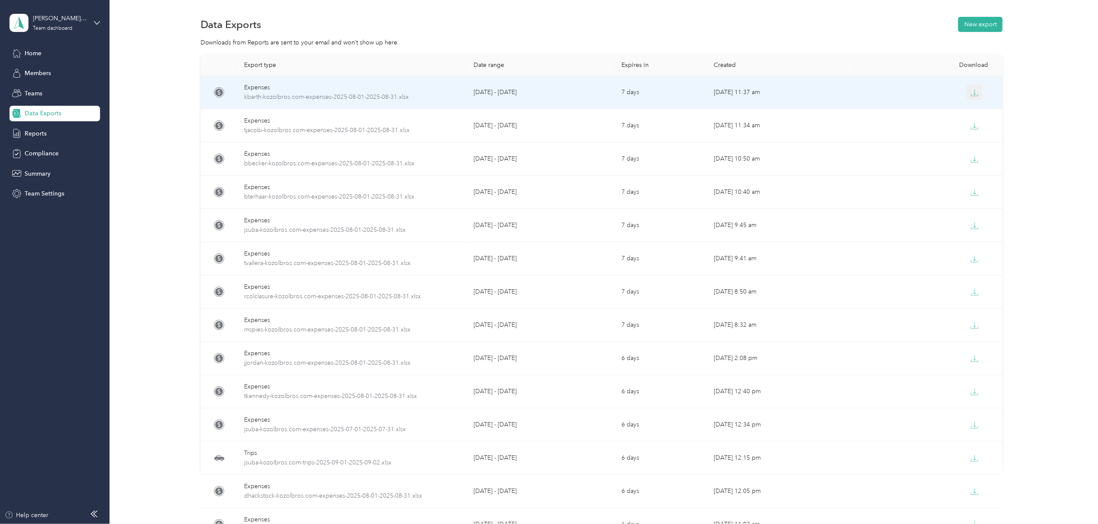
click at [971, 90] on icon "button" at bounding box center [975, 93] width 8 height 8
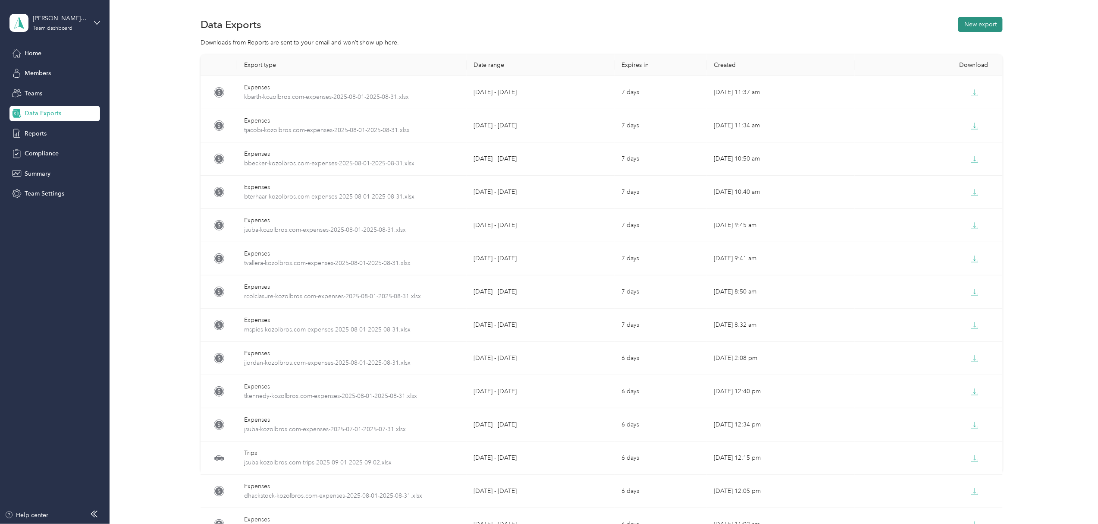
click at [972, 24] on button "New export" at bounding box center [981, 24] width 44 height 15
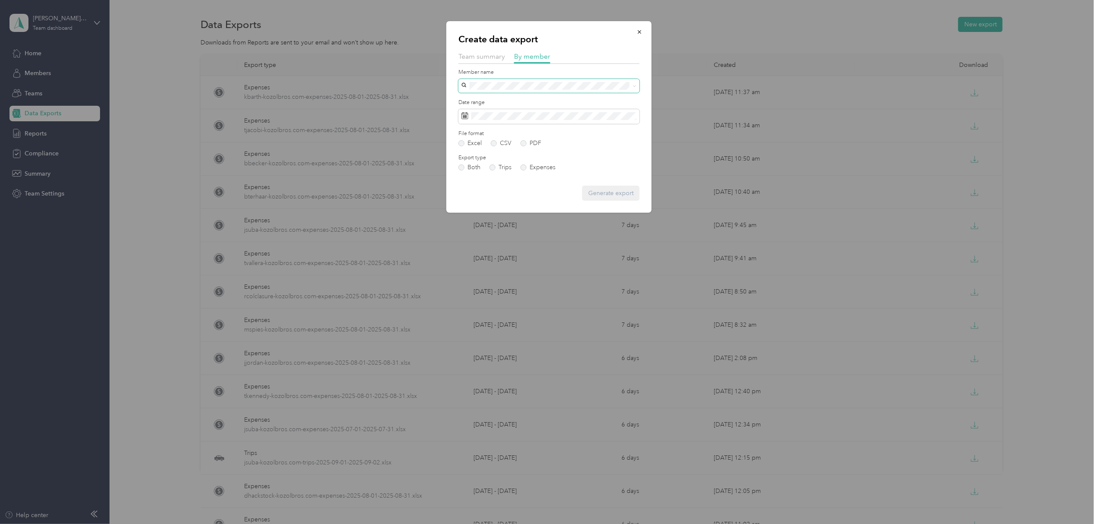
click at [528, 523] on div "Create data export Team summary By member Member name Date range File format Ex…" at bounding box center [547, 524] width 1094 height 0
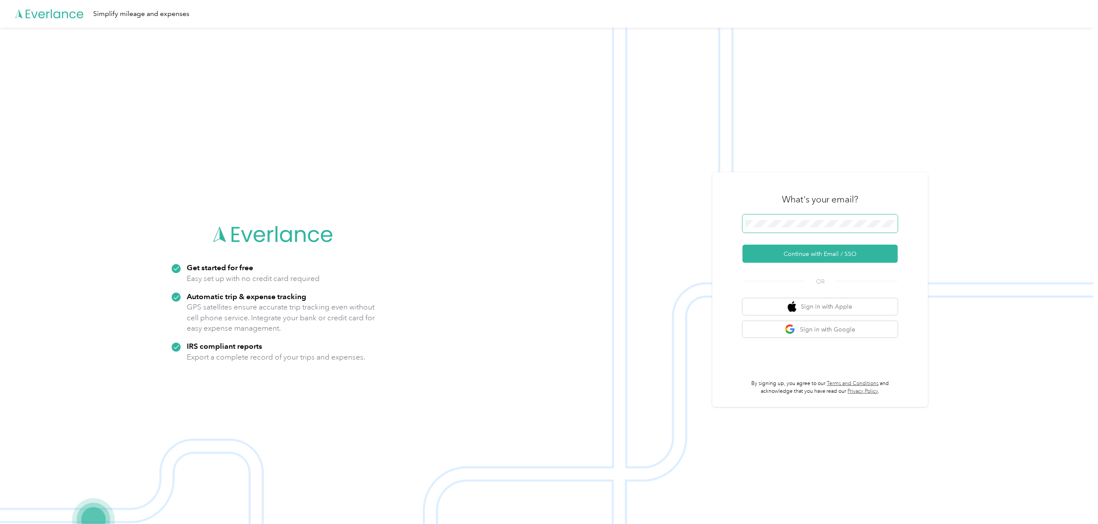
click at [805, 229] on span at bounding box center [820, 223] width 155 height 18
click at [836, 254] on button "Continue with Email / SSO" at bounding box center [820, 254] width 155 height 18
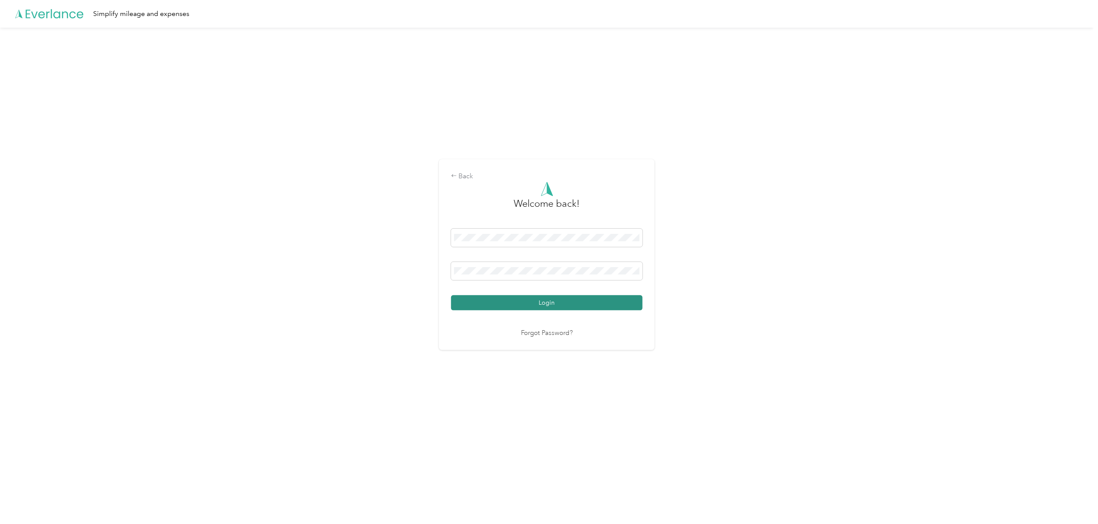
click at [562, 295] on button "Login" at bounding box center [547, 302] width 192 height 15
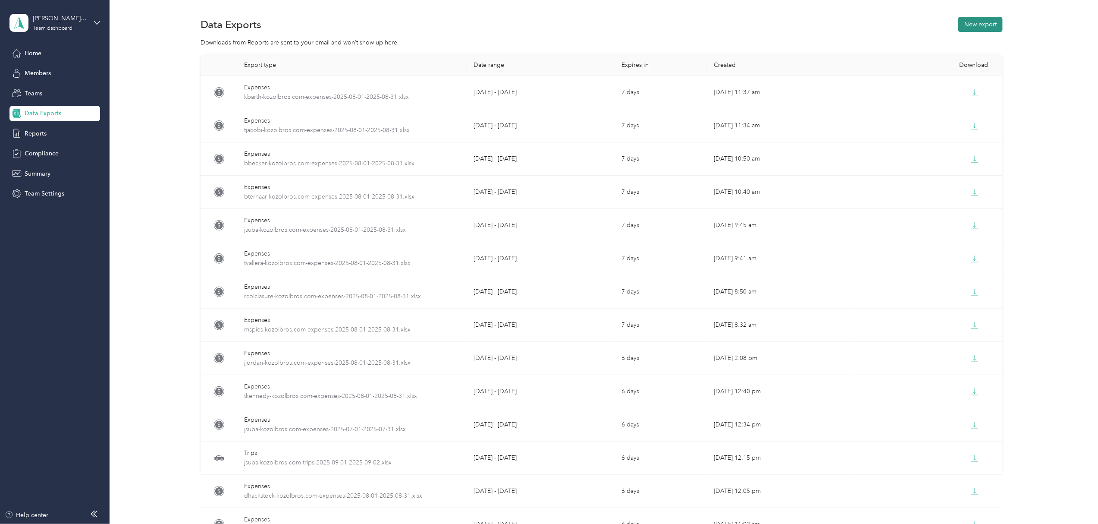
click at [984, 22] on button "New export" at bounding box center [981, 24] width 44 height 15
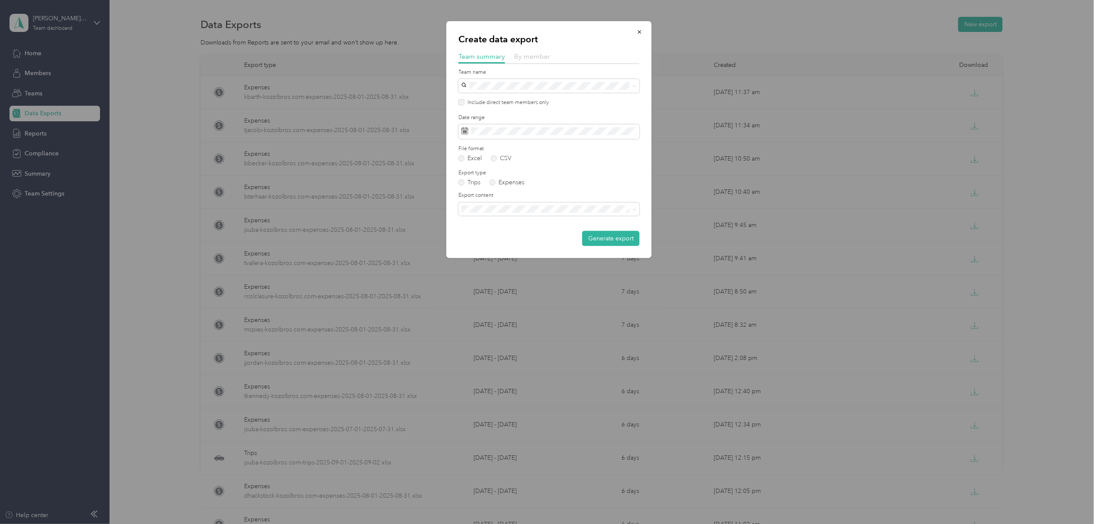
click at [529, 54] on span "By member" at bounding box center [532, 56] width 36 height 8
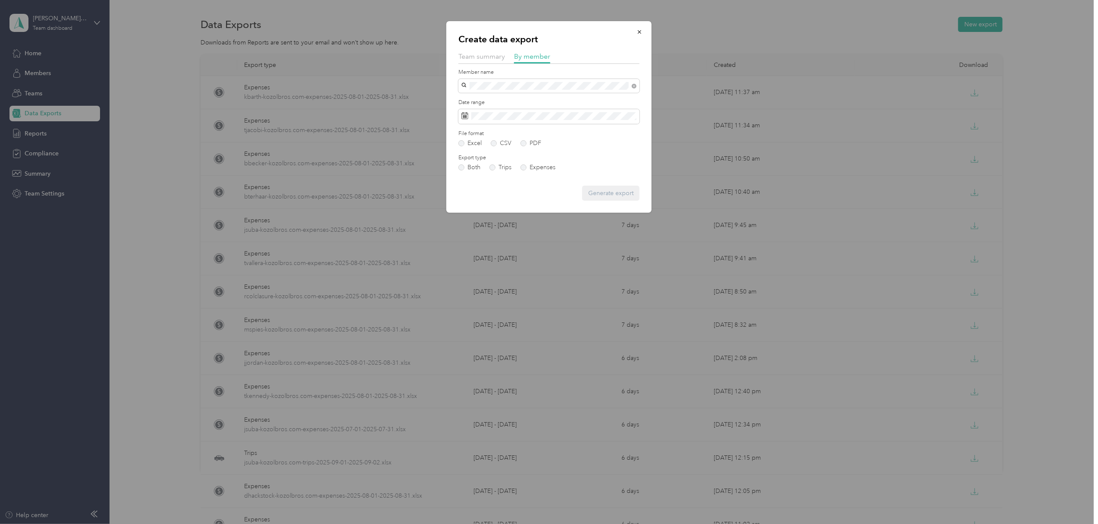
click at [481, 523] on div "Create data export Team summary By member Member name Date range File format Ex…" at bounding box center [547, 524] width 1094 height 0
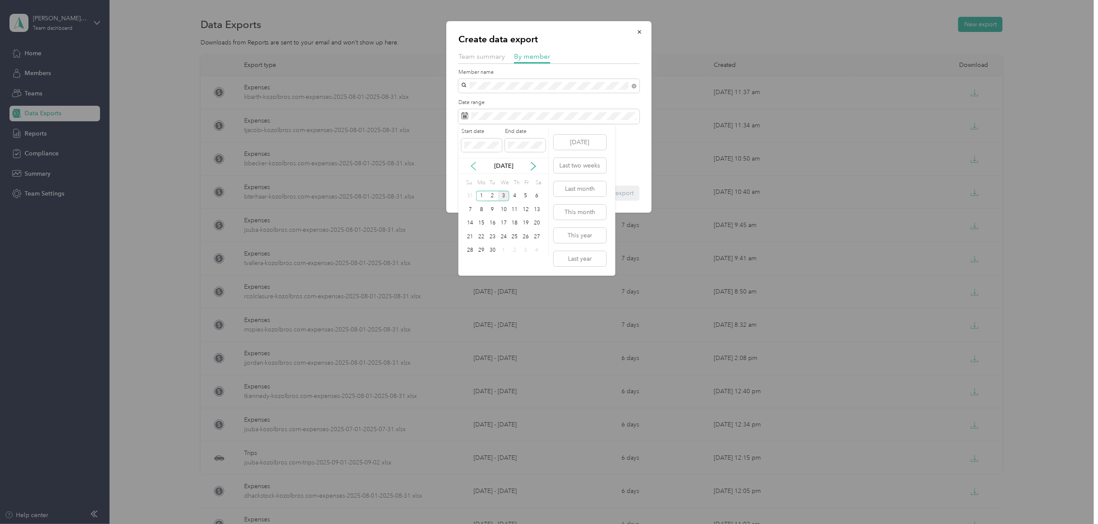
click at [477, 163] on icon at bounding box center [473, 166] width 9 height 9
click at [527, 197] on div "1" at bounding box center [525, 196] width 11 height 11
click at [470, 263] on div "31" at bounding box center [470, 263] width 11 height 11
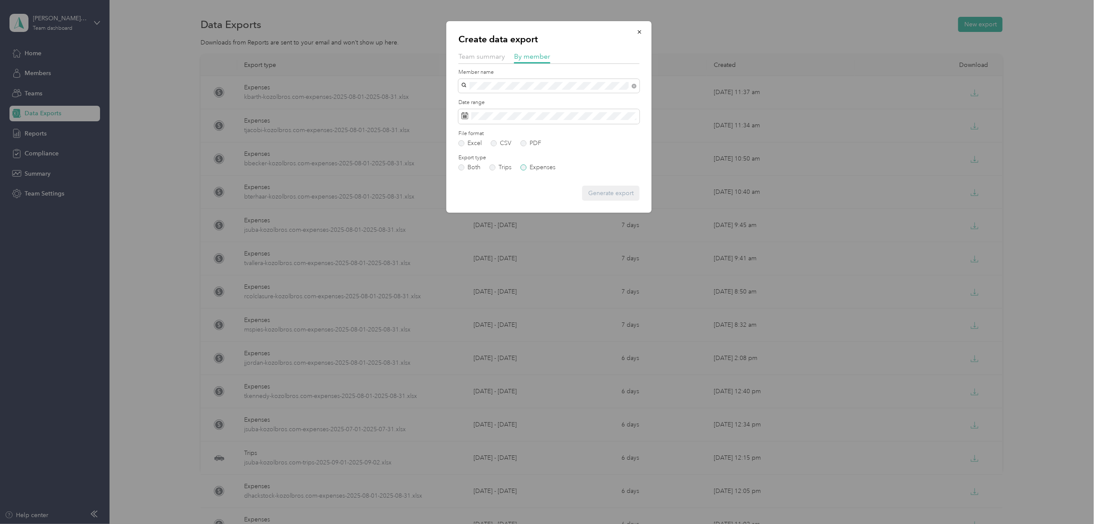
click at [524, 168] on label "Expenses" at bounding box center [538, 167] width 35 height 6
click at [490, 99] on div "[PERSON_NAME]" at bounding box center [549, 101] width 169 height 9
click at [598, 194] on button "Generate export" at bounding box center [610, 193] width 57 height 15
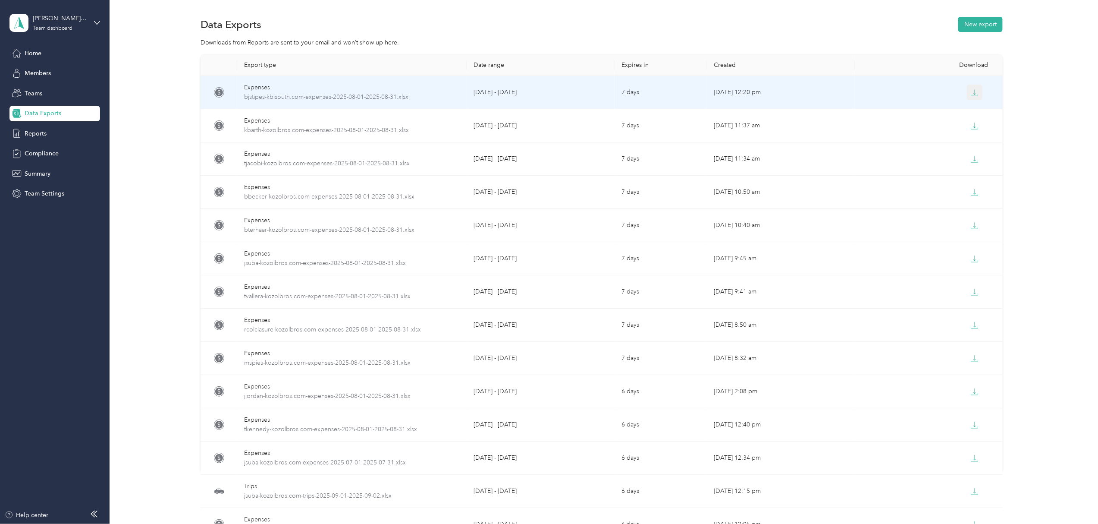
click at [971, 95] on icon "button" at bounding box center [975, 93] width 8 height 8
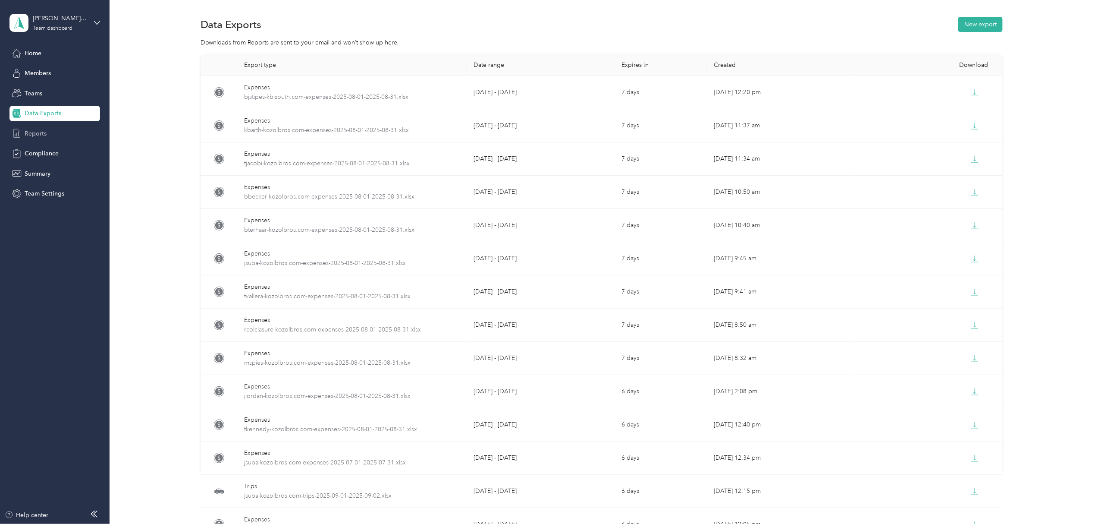
click at [38, 134] on span "Reports" at bounding box center [36, 133] width 22 height 9
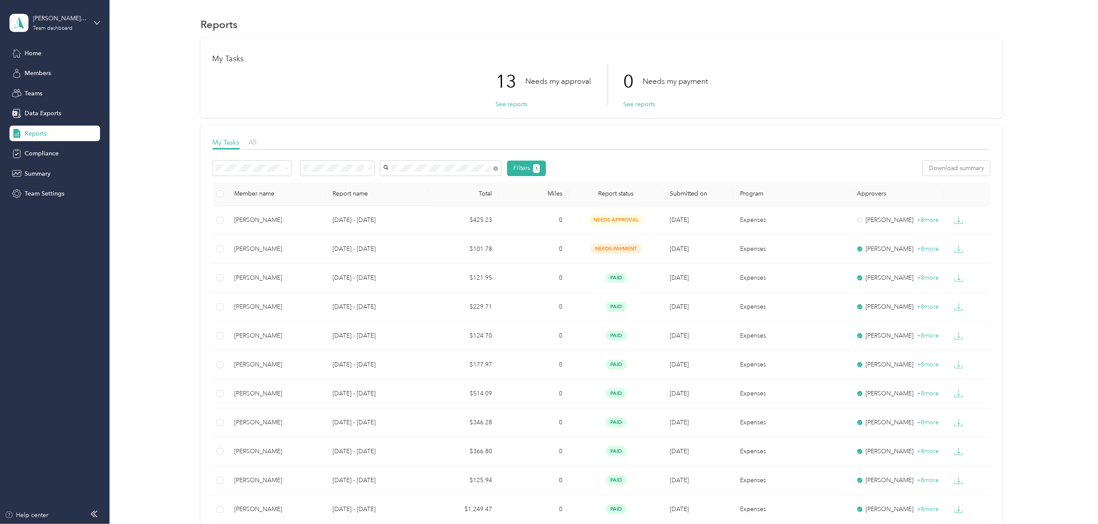
click at [408, 180] on span "[PERSON_NAME]" at bounding box center [410, 183] width 48 height 7
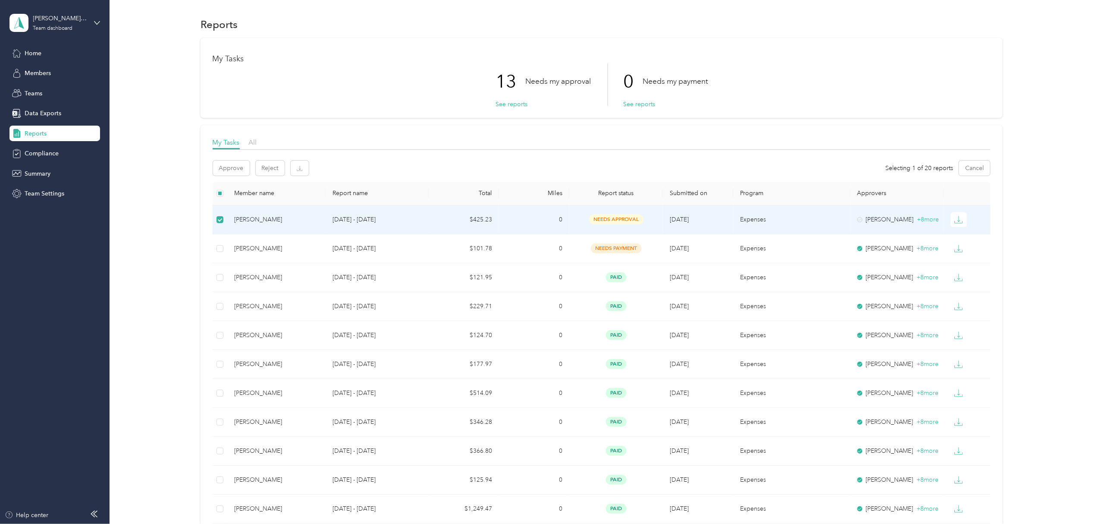
click at [244, 219] on div "[PERSON_NAME]" at bounding box center [276, 219] width 85 height 9
click at [248, 220] on div "[PERSON_NAME]" at bounding box center [276, 219] width 85 height 9
click at [243, 222] on div "[PERSON_NAME]" at bounding box center [276, 219] width 85 height 9
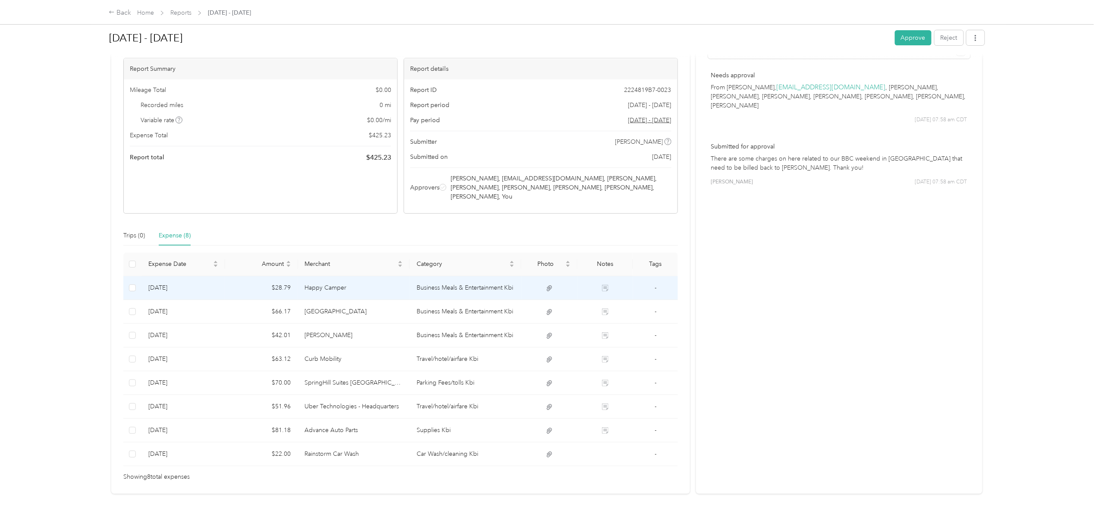
scroll to position [64, 0]
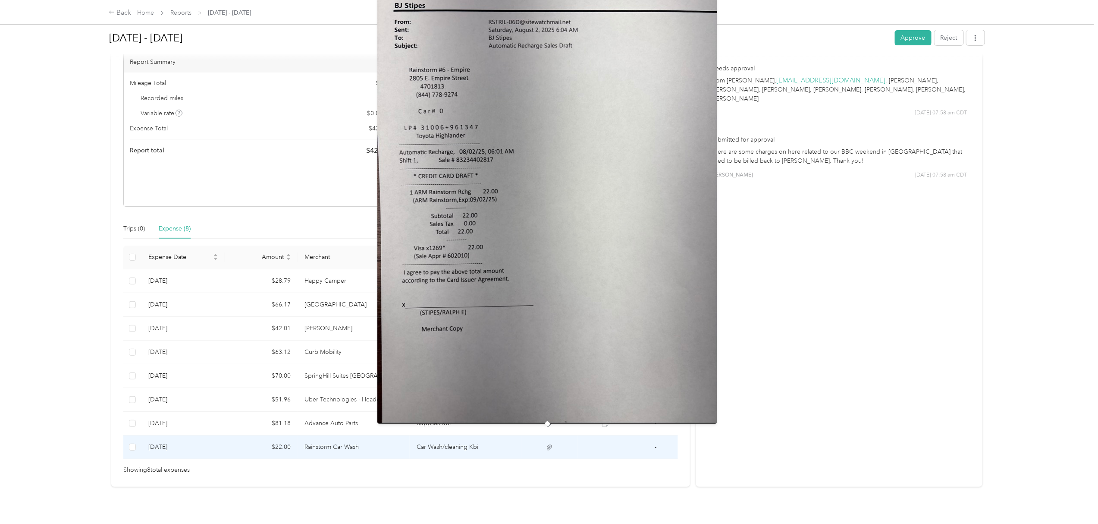
click at [547, 444] on icon at bounding box center [549, 447] width 5 height 6
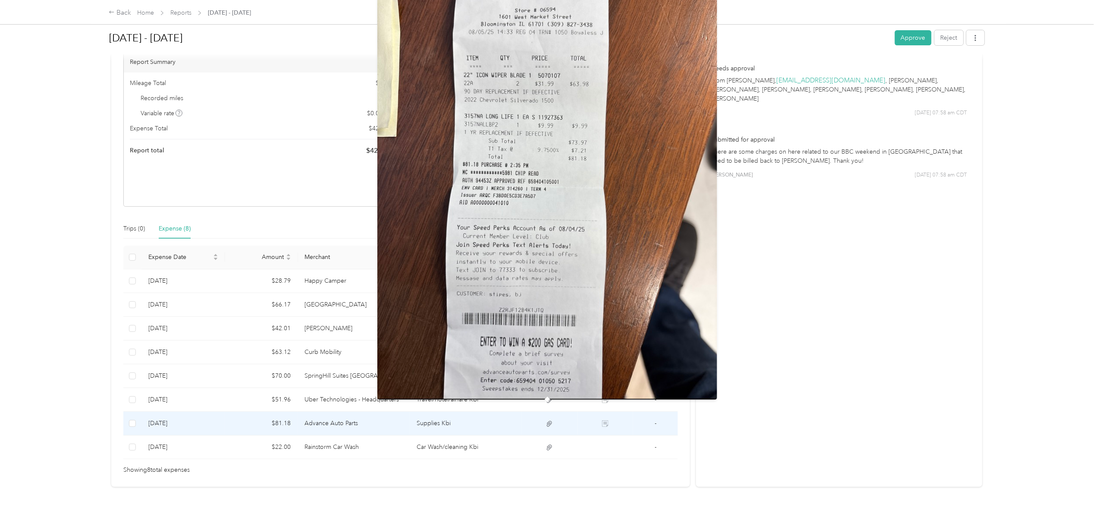
click at [548, 420] on icon at bounding box center [550, 424] width 8 height 8
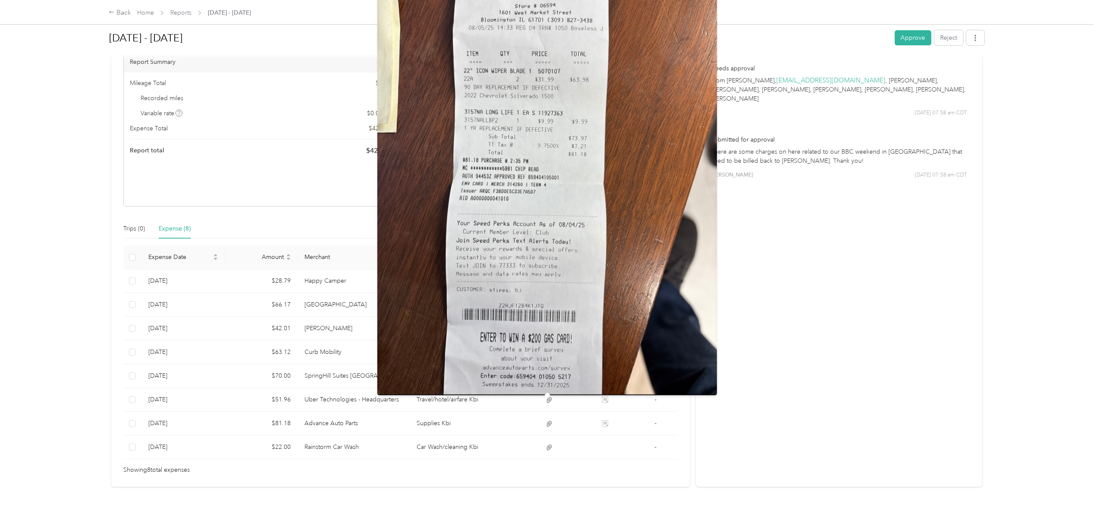
scroll to position [0, 0]
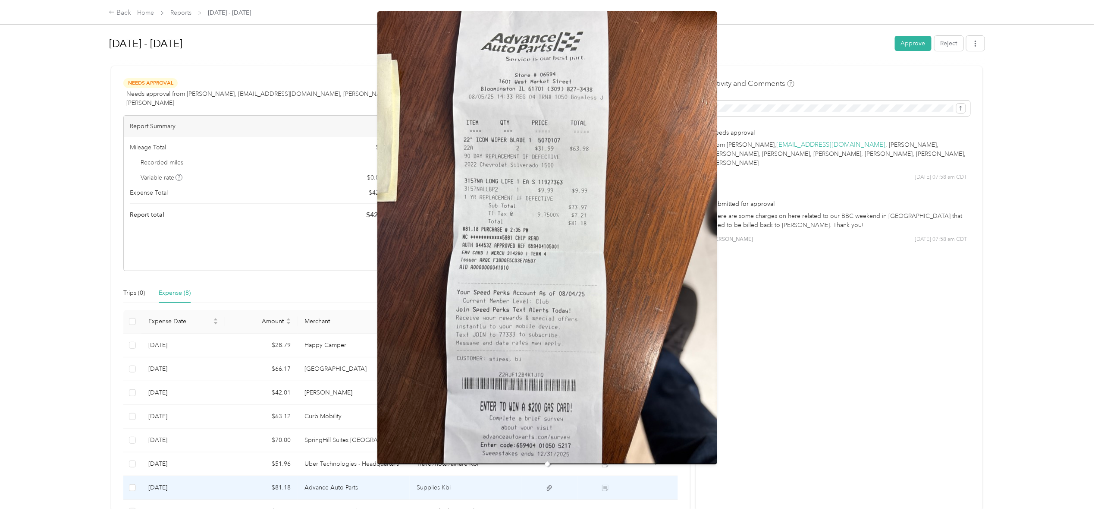
click at [546, 484] on icon at bounding box center [550, 488] width 8 height 8
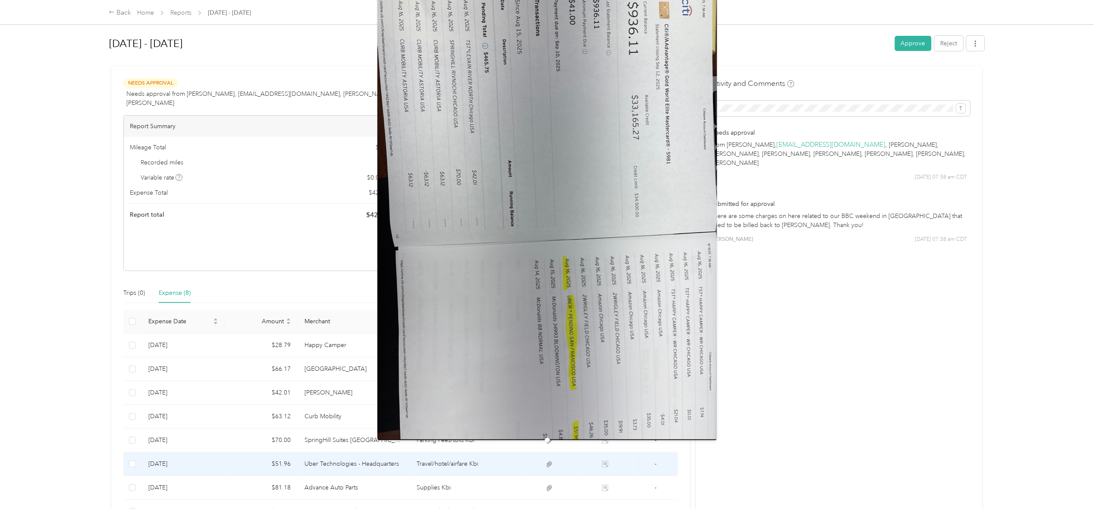
click at [547, 460] on icon at bounding box center [550, 464] width 8 height 8
click at [505, 354] on img at bounding box center [547, 213] width 340 height 453
click at [475, 257] on img at bounding box center [547, 213] width 340 height 453
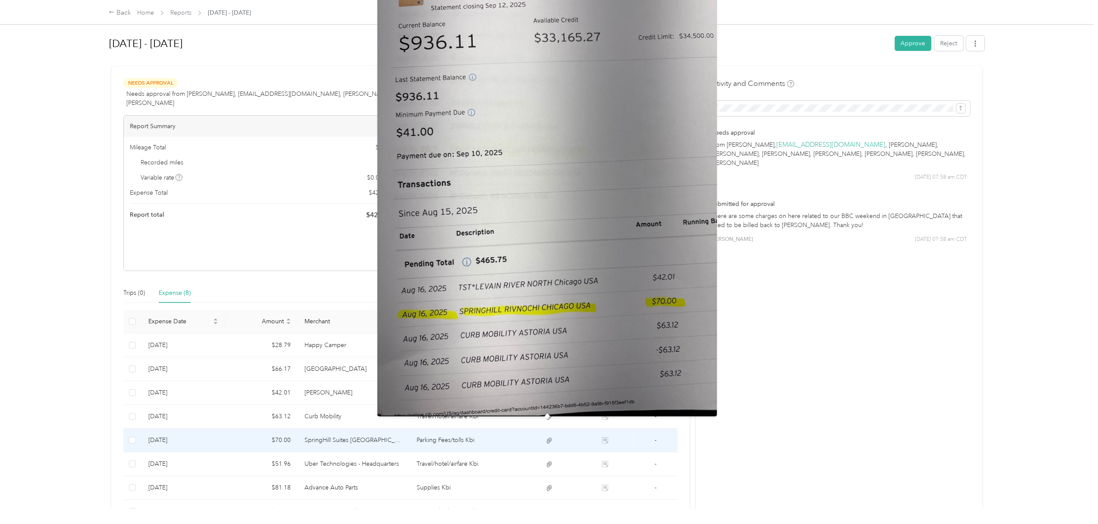
click at [549, 437] on icon at bounding box center [550, 441] width 8 height 8
